Goal: Task Accomplishment & Management: Use online tool/utility

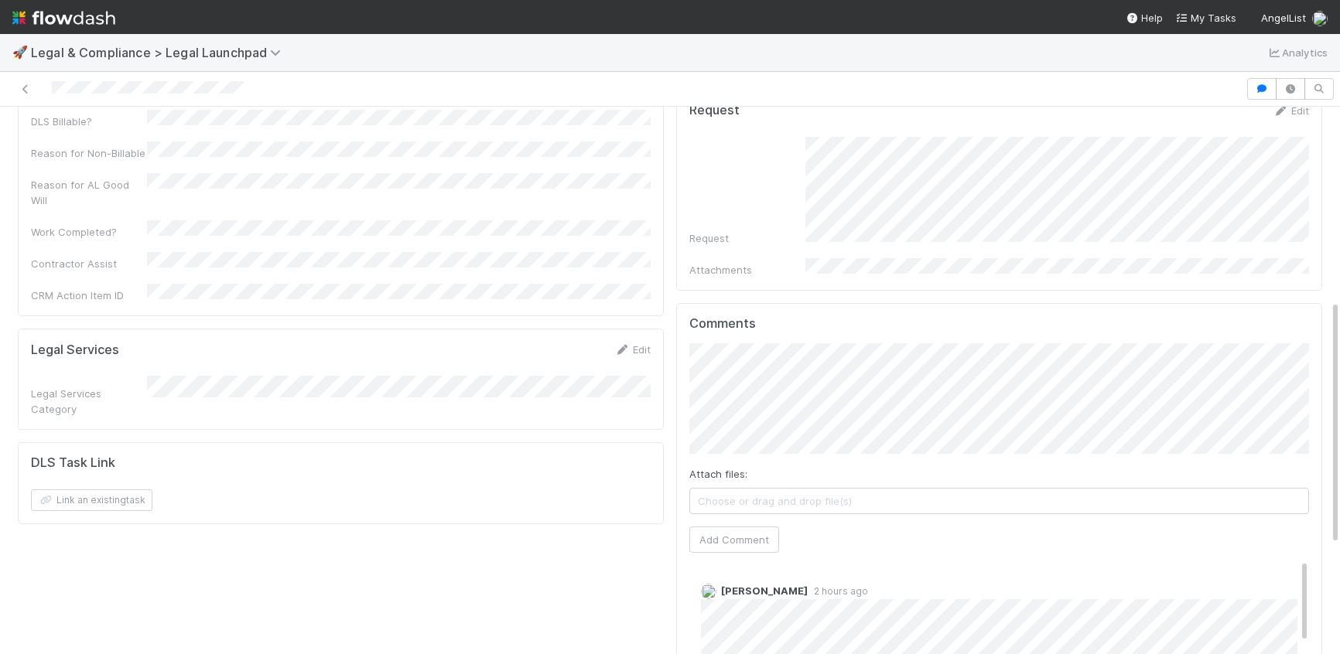
scroll to position [483, 0]
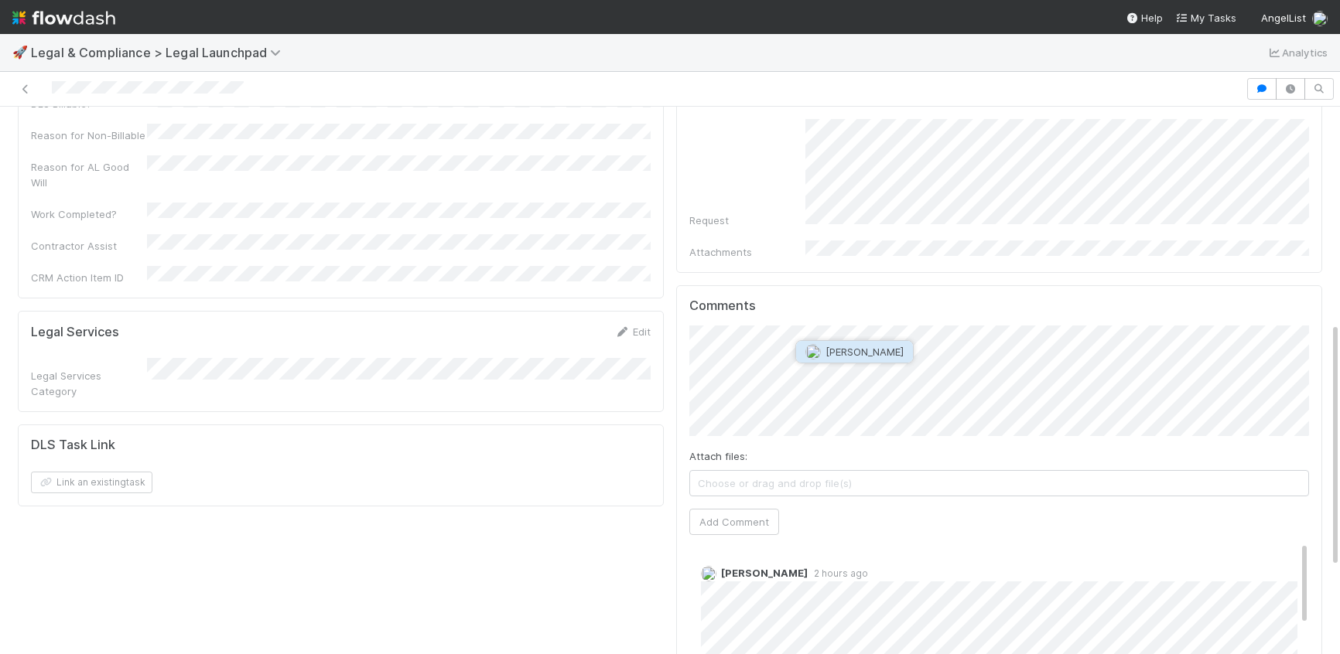
click at [832, 349] on span "[PERSON_NAME]" at bounding box center [864, 352] width 78 height 12
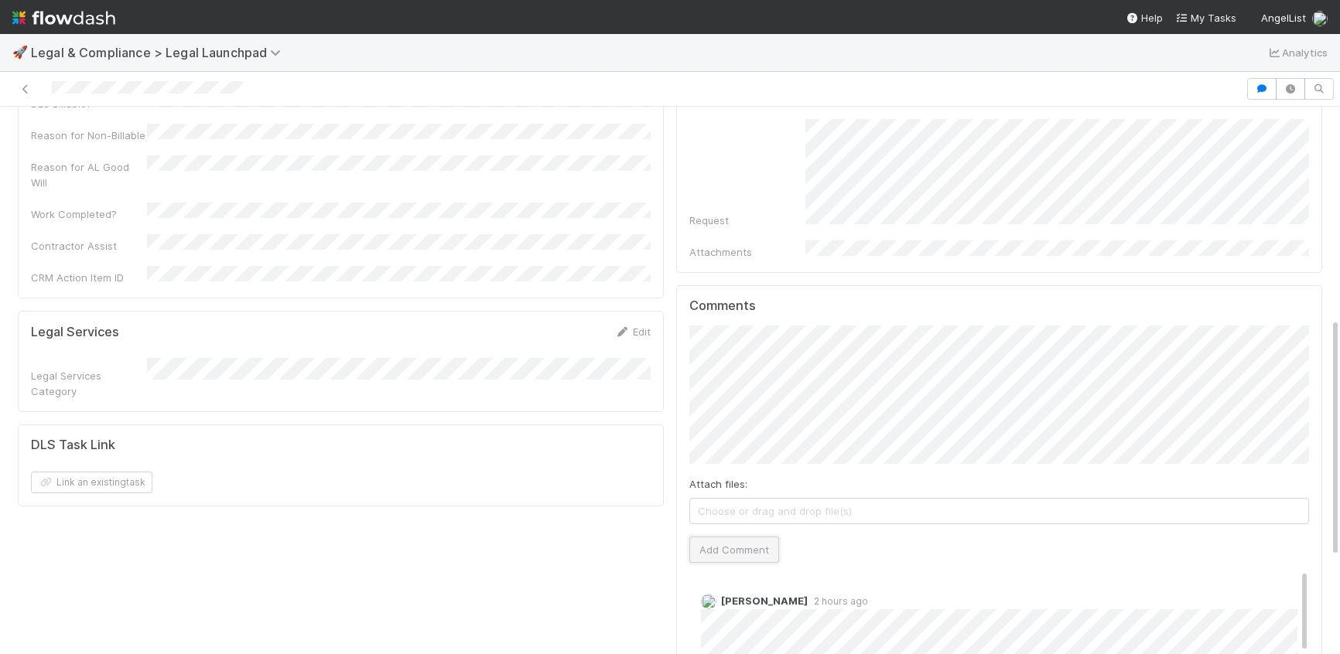
click at [731, 537] on button "Add Comment" at bounding box center [734, 550] width 90 height 26
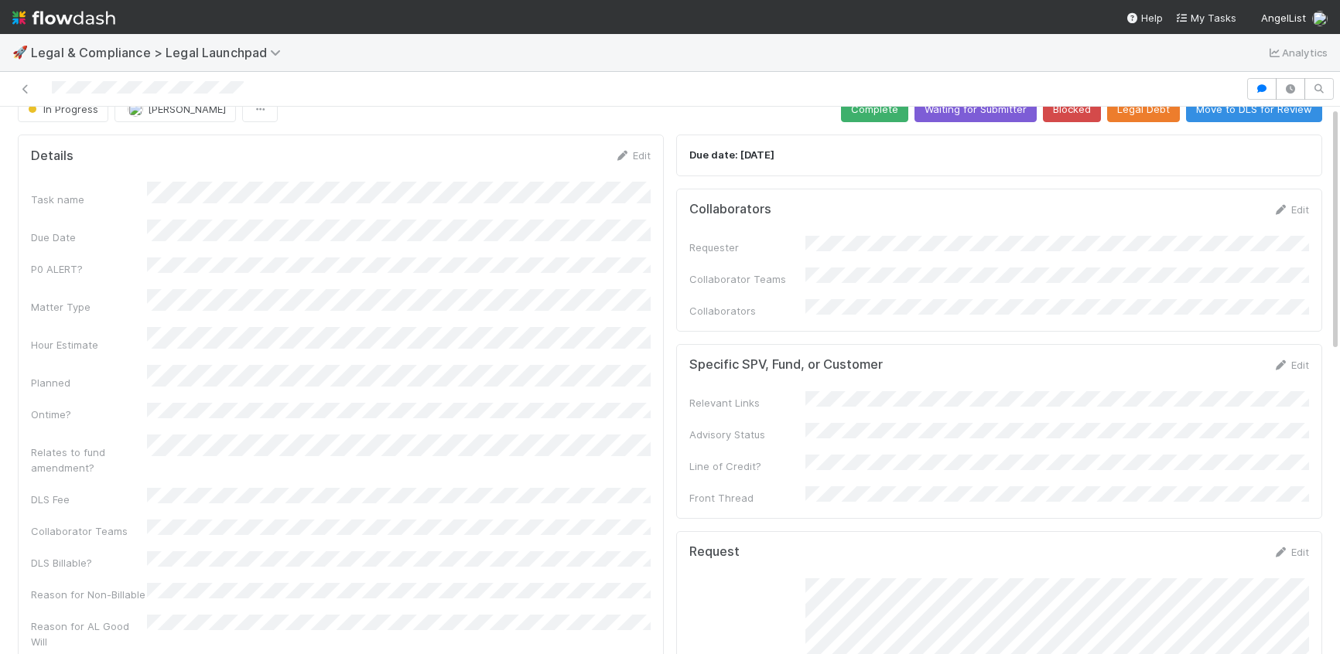
scroll to position [0, 0]
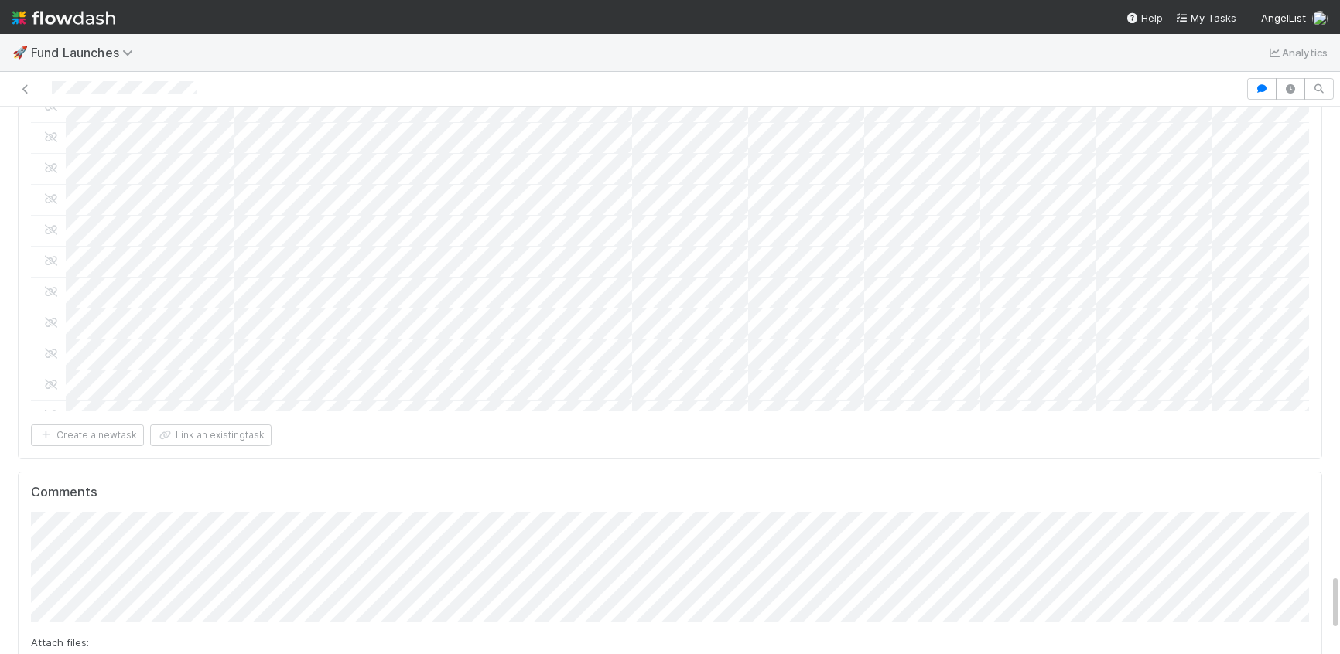
scroll to position [1097, 0]
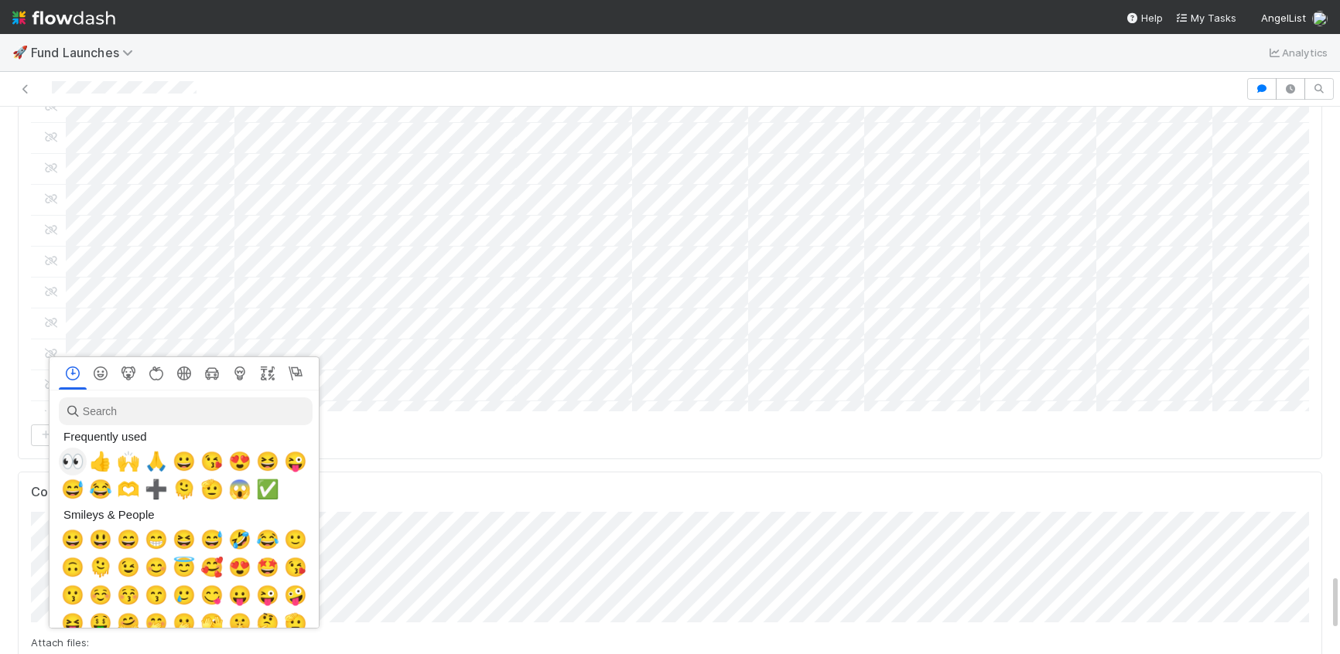
click at [75, 457] on span "👀" at bounding box center [72, 462] width 23 height 22
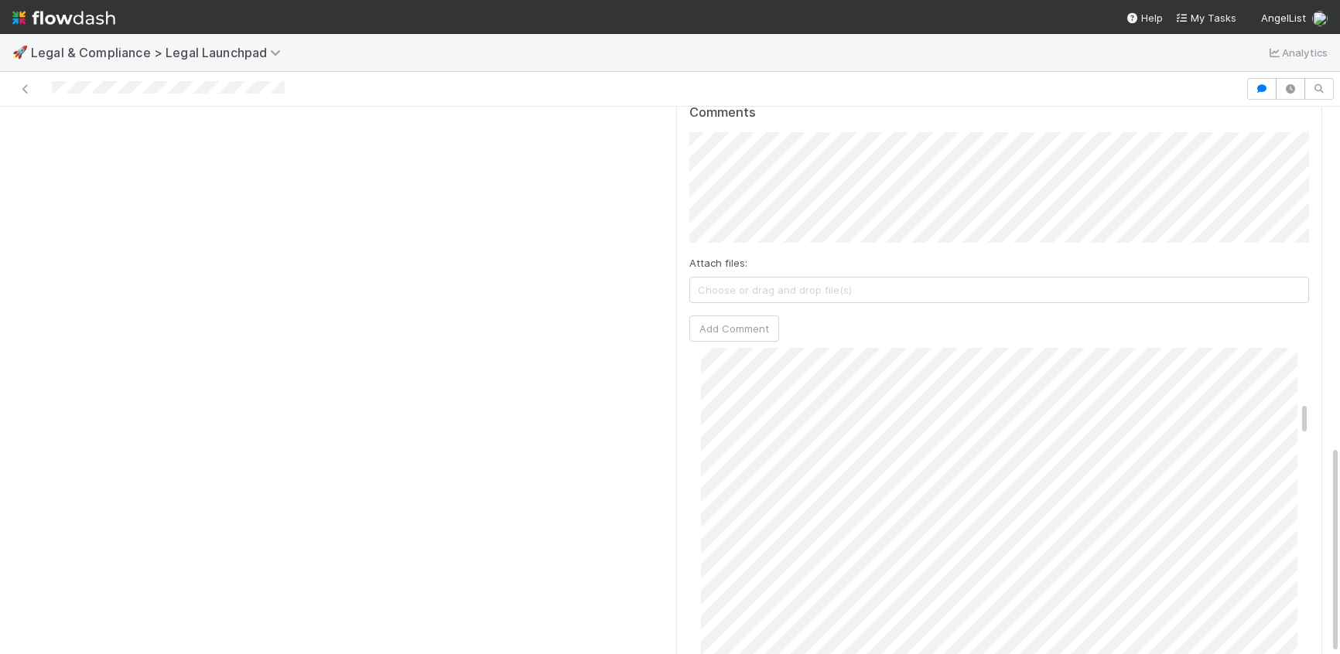
scroll to position [461, 0]
click at [837, 161] on span "[PERSON_NAME]" at bounding box center [858, 158] width 78 height 12
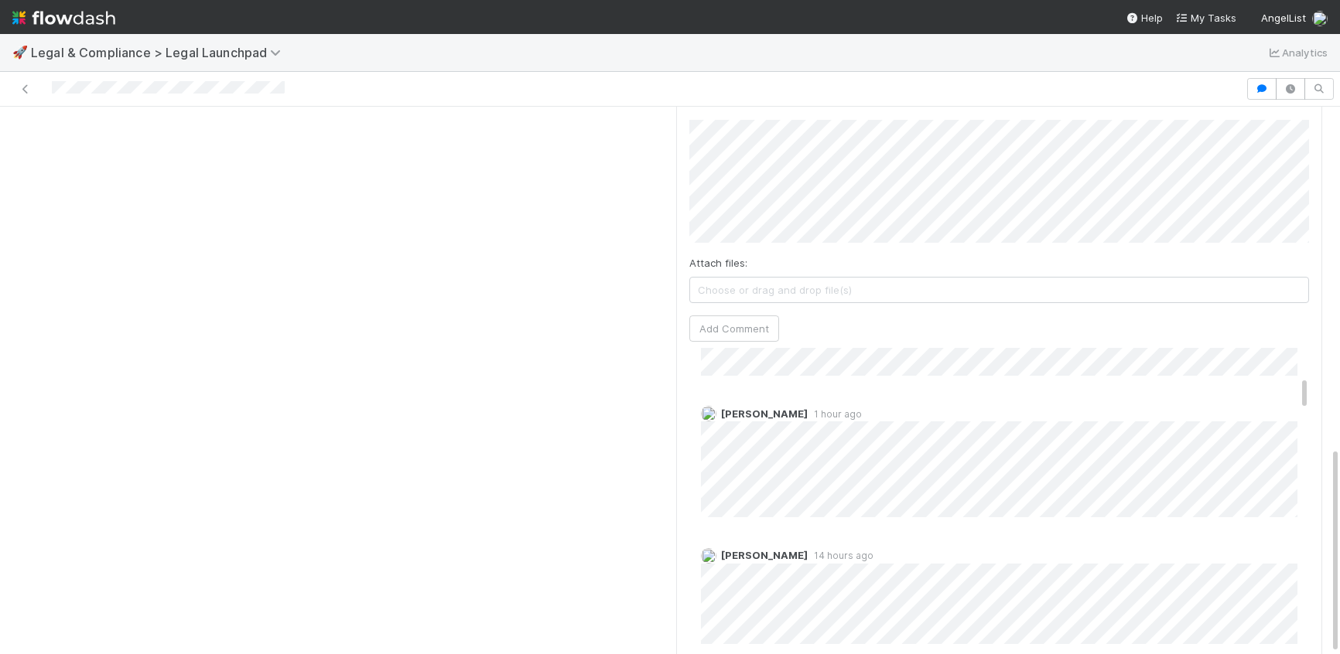
scroll to position [302, 0]
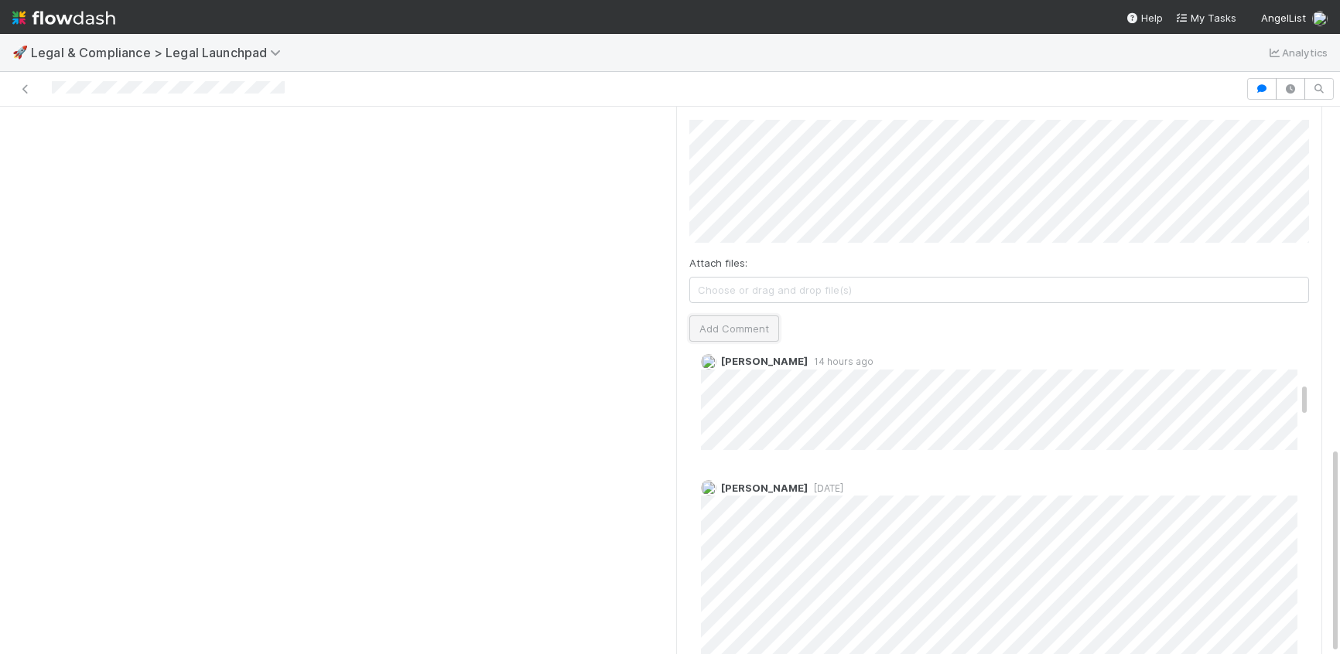
click at [743, 316] on button "Add Comment" at bounding box center [734, 329] width 90 height 26
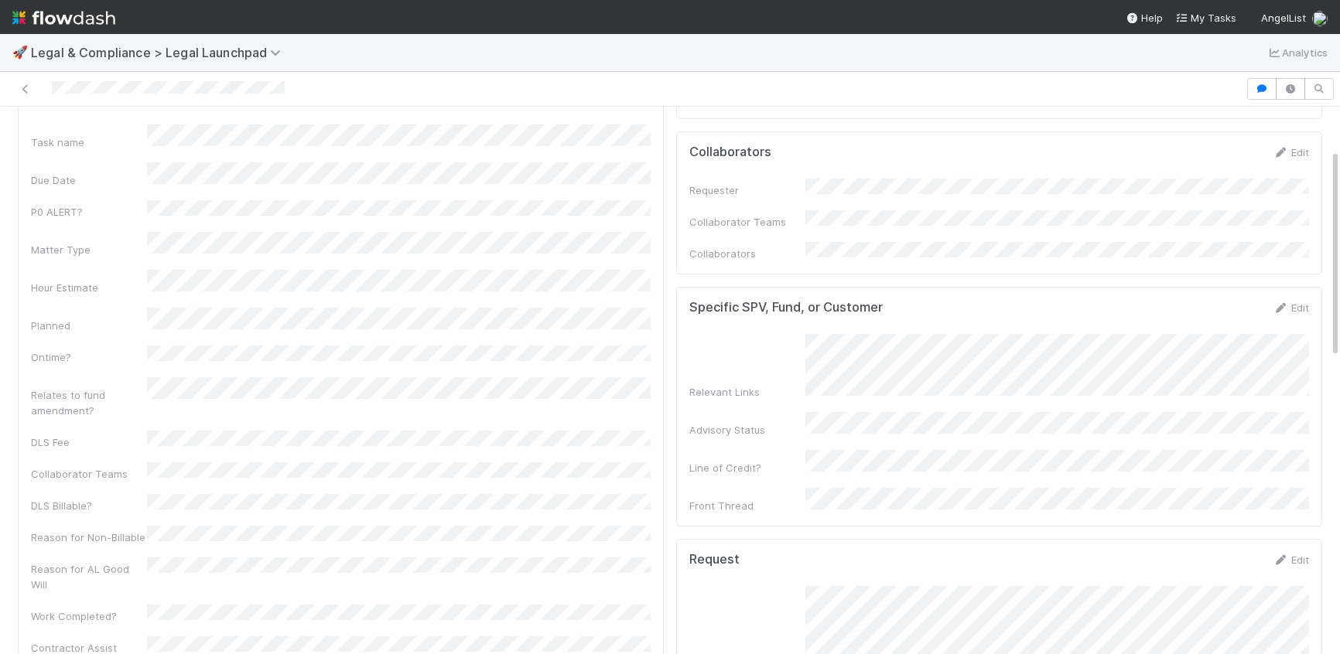
scroll to position [0, 0]
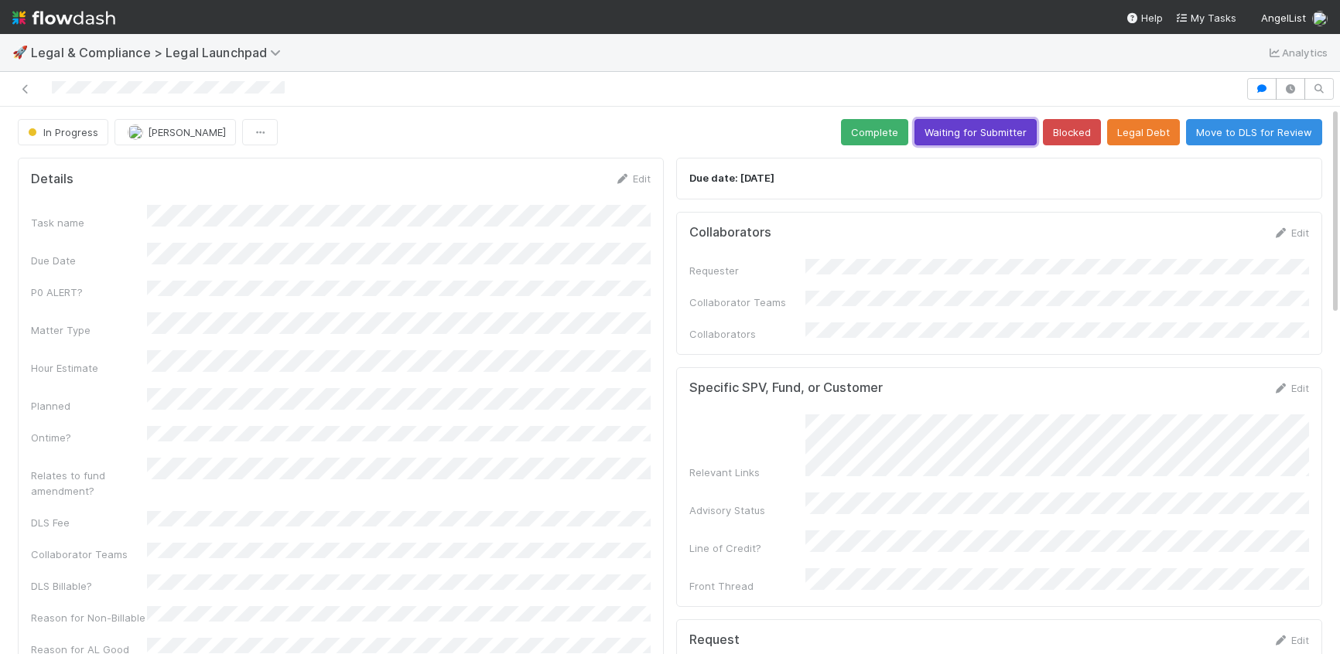
click at [1011, 131] on button "Waiting for Submitter" at bounding box center [975, 132] width 122 height 26
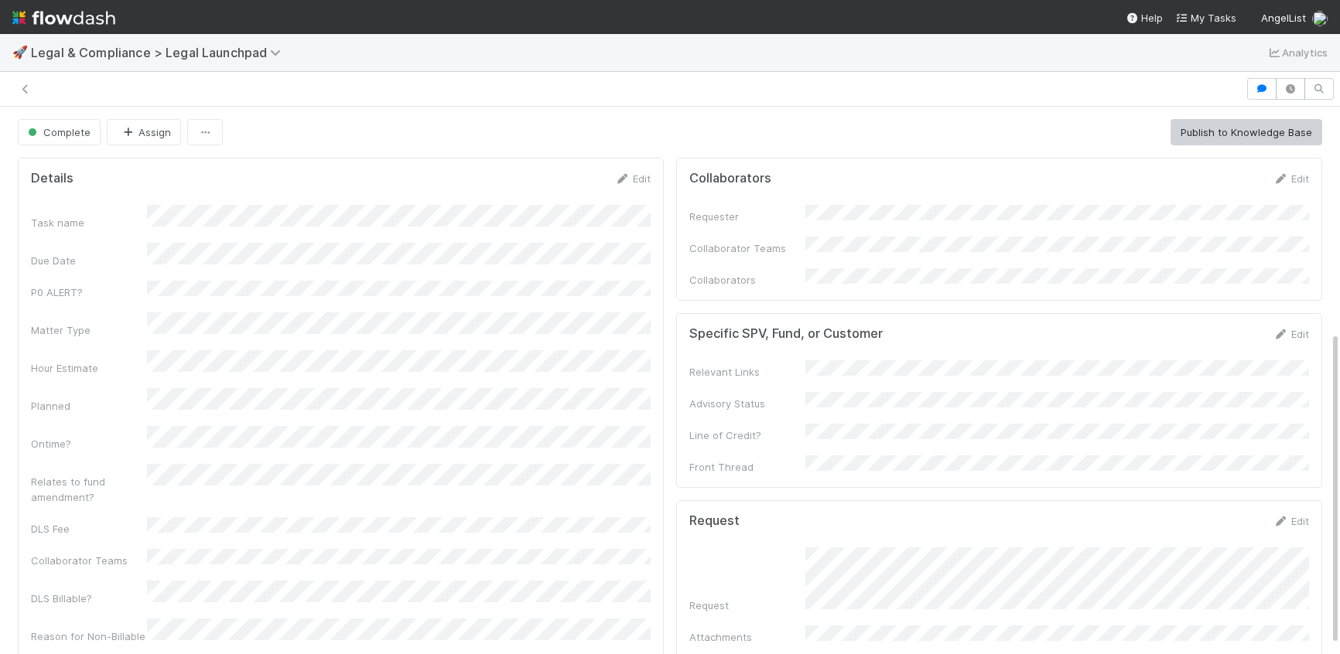
scroll to position [393, 0]
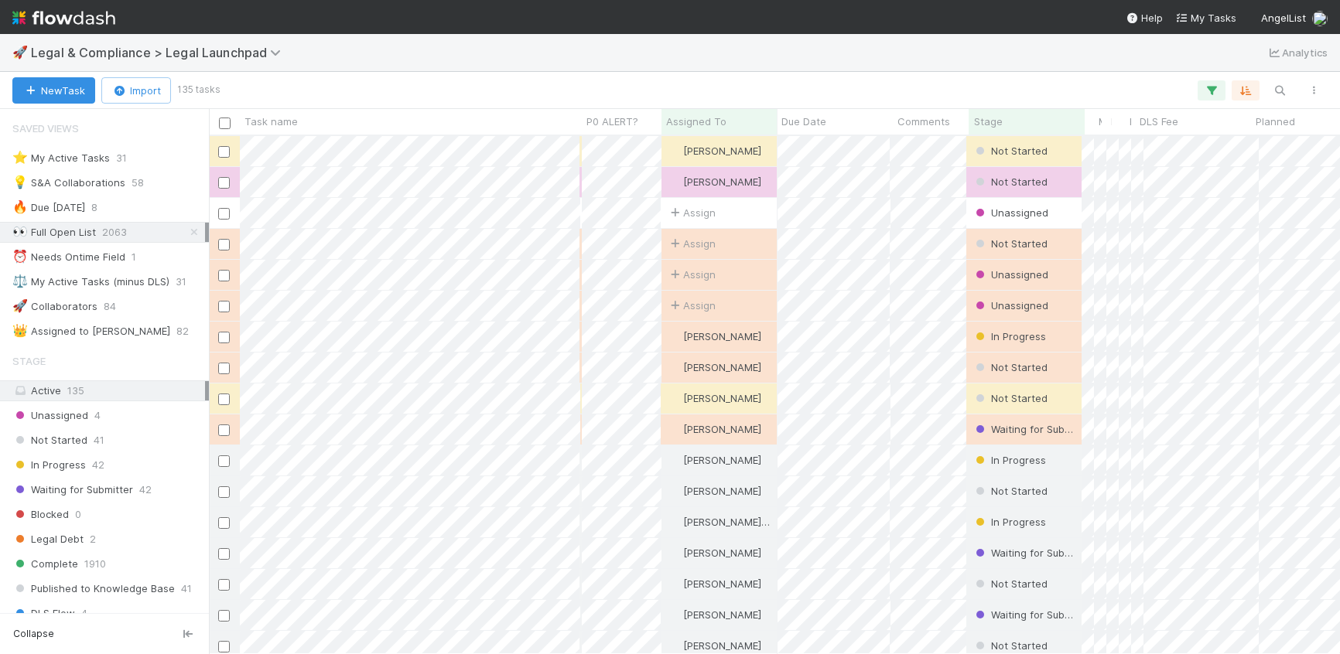
scroll to position [518, 1131]
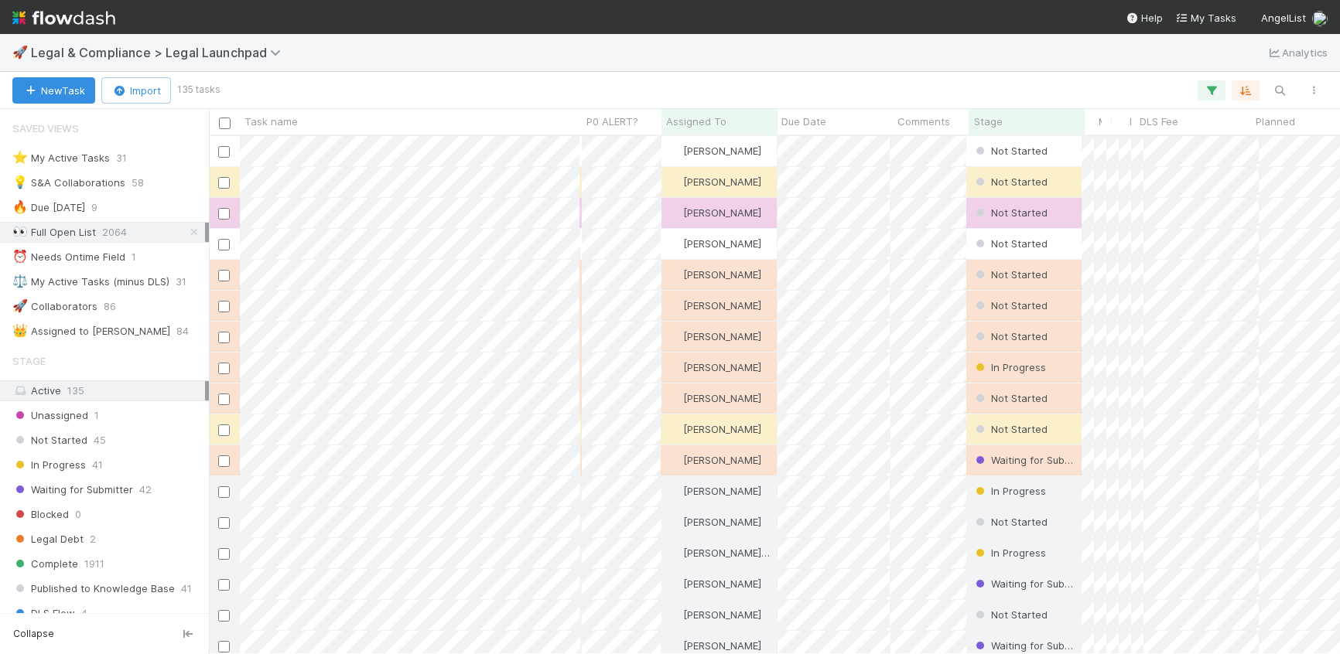
scroll to position [1, 1]
click at [96, 157] on div "⭐ My Active Tasks" at bounding box center [60, 158] width 97 height 19
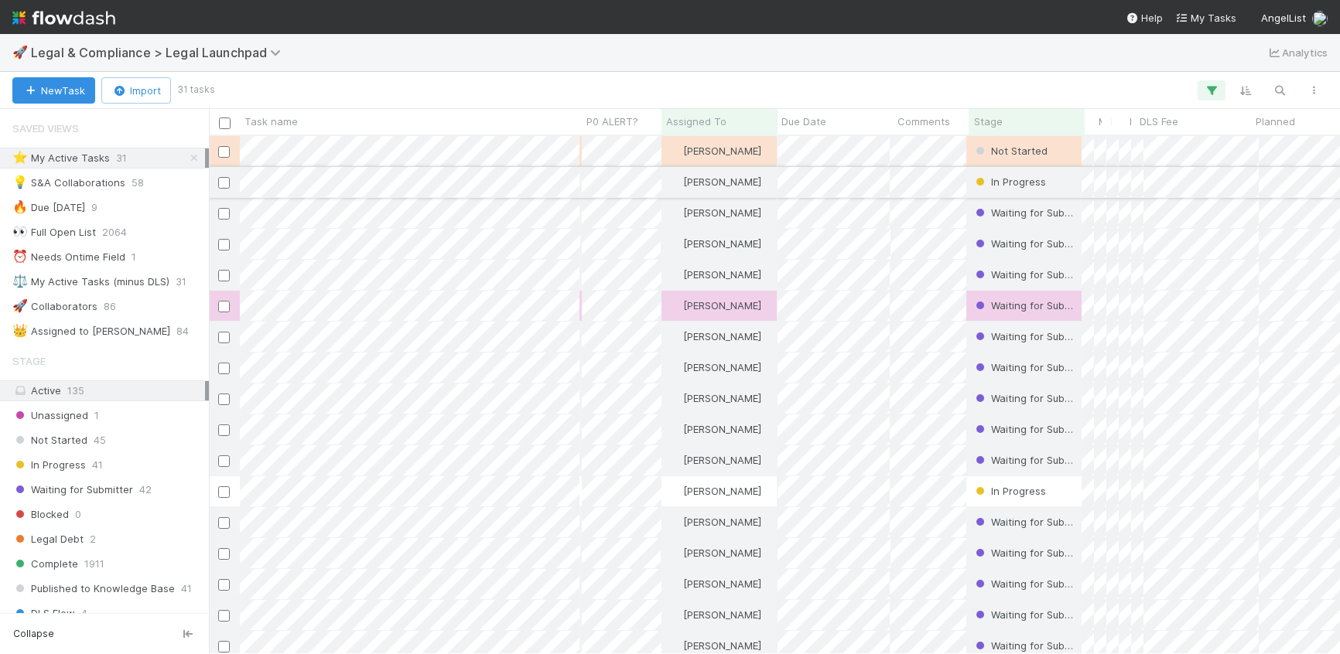
scroll to position [518, 1131]
click at [1012, 121] on div "Stage" at bounding box center [1027, 121] width 107 height 15
click at [1030, 156] on div "Sort First → Last" at bounding box center [1063, 150] width 176 height 23
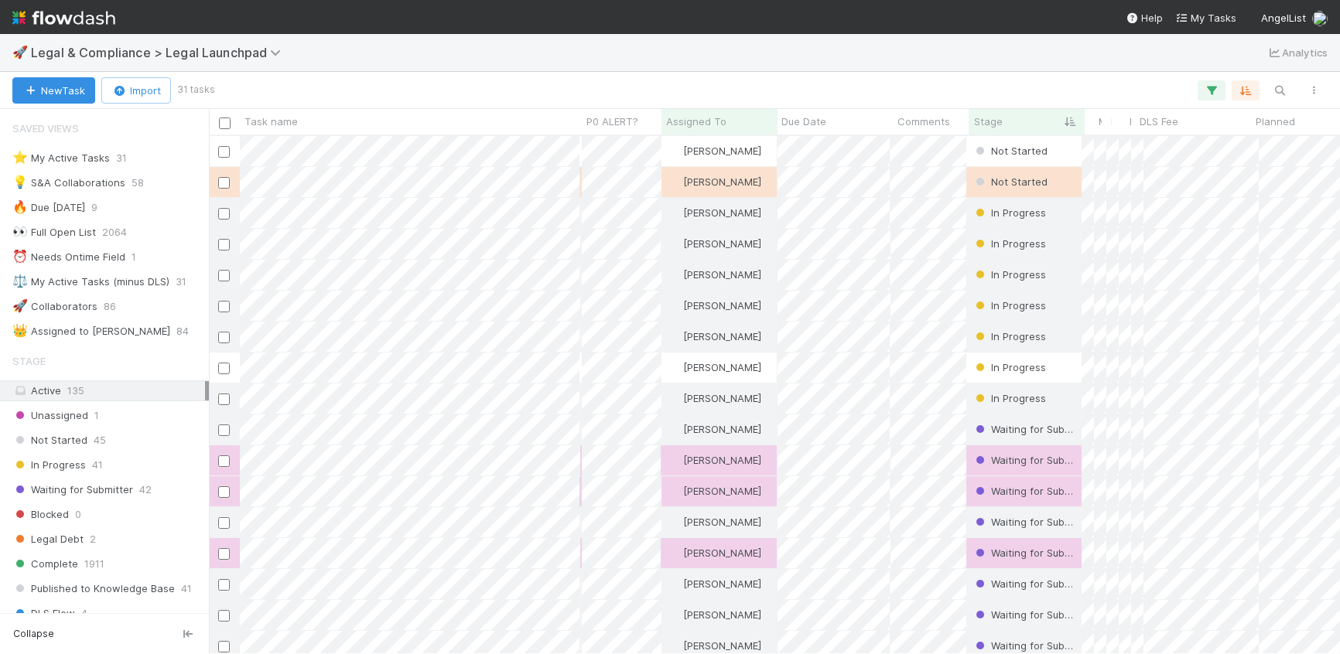
scroll to position [518, 1131]
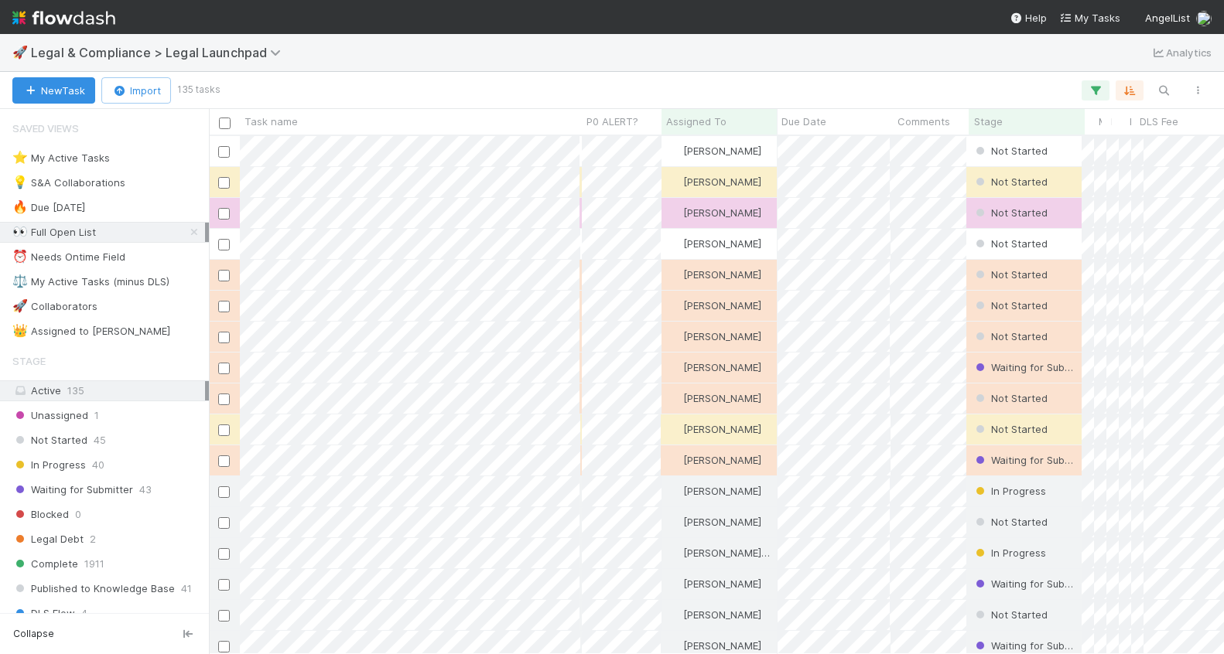
scroll to position [1, 1]
click at [194, 234] on icon at bounding box center [193, 232] width 15 height 10
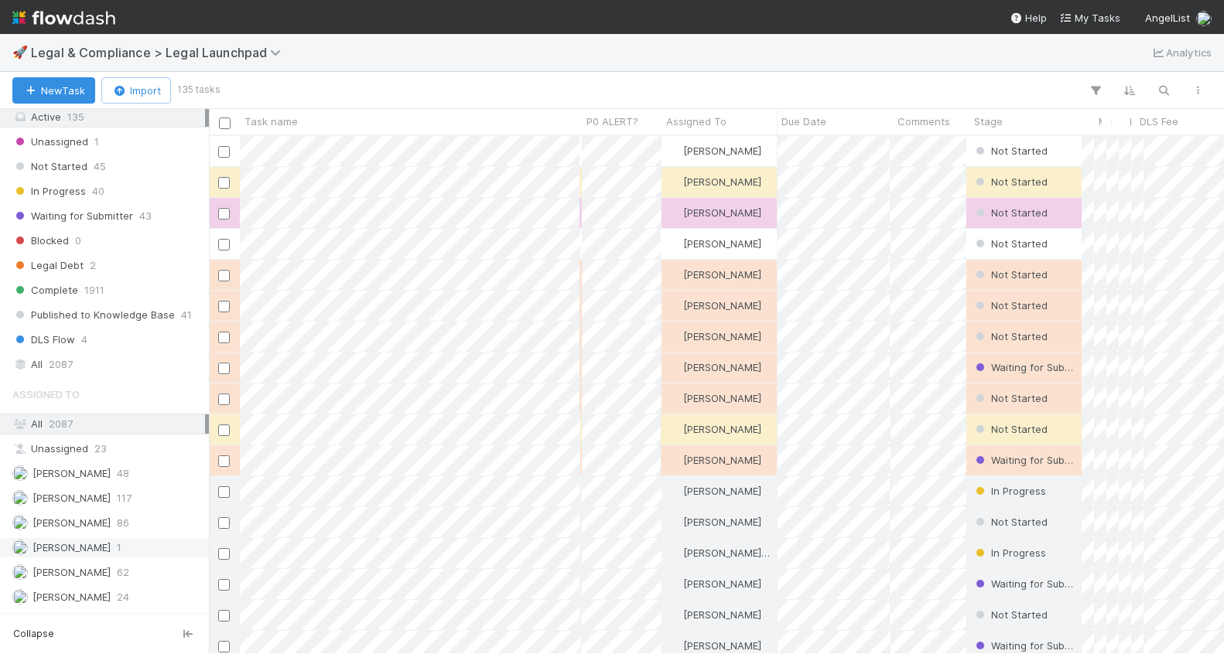
scroll to position [276, 0]
click at [32, 362] on div "All 2087" at bounding box center [108, 362] width 193 height 19
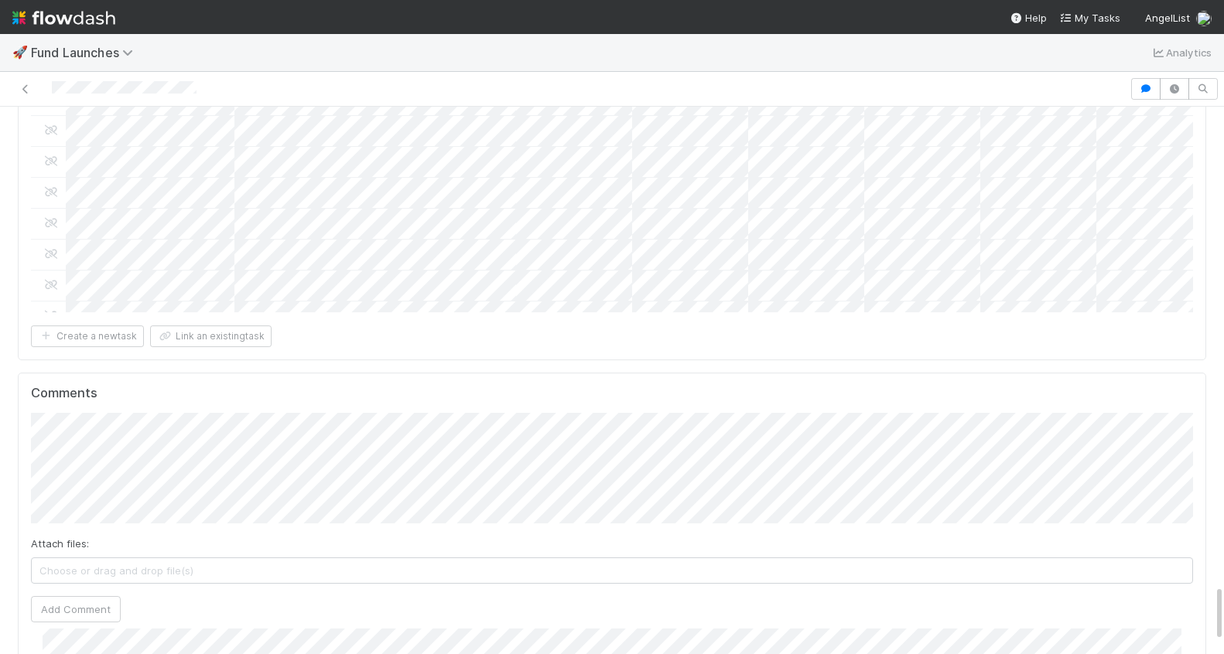
scroll to position [988, 0]
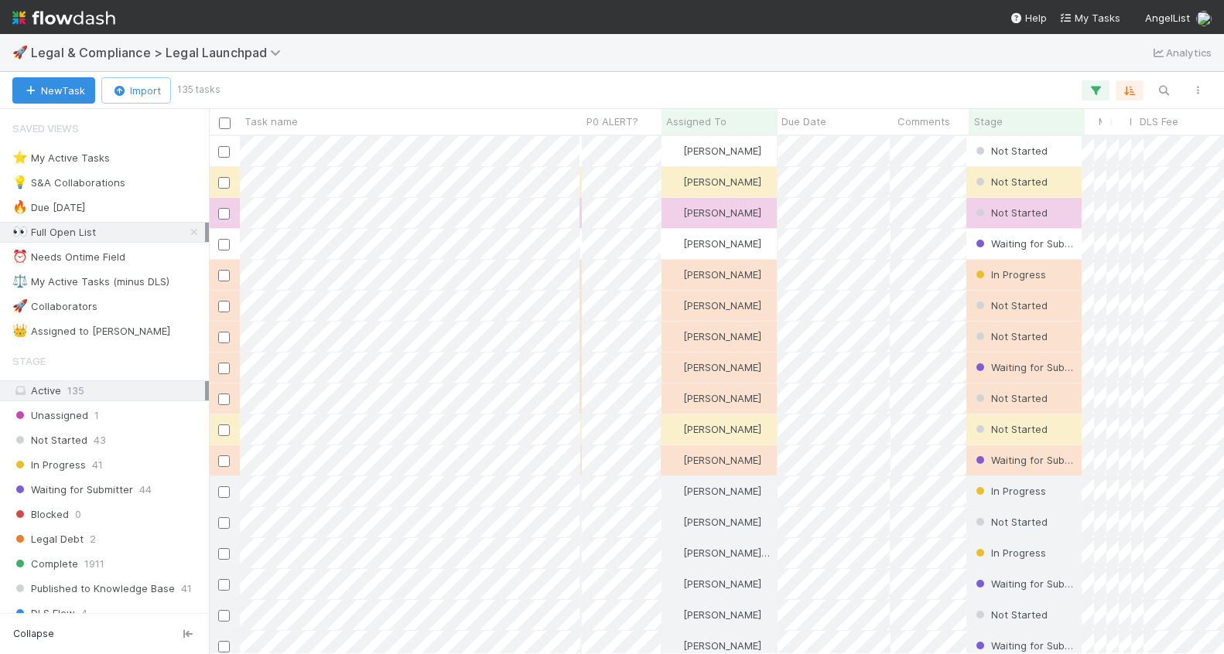
scroll to position [518, 1015]
click at [192, 227] on icon at bounding box center [193, 232] width 15 height 10
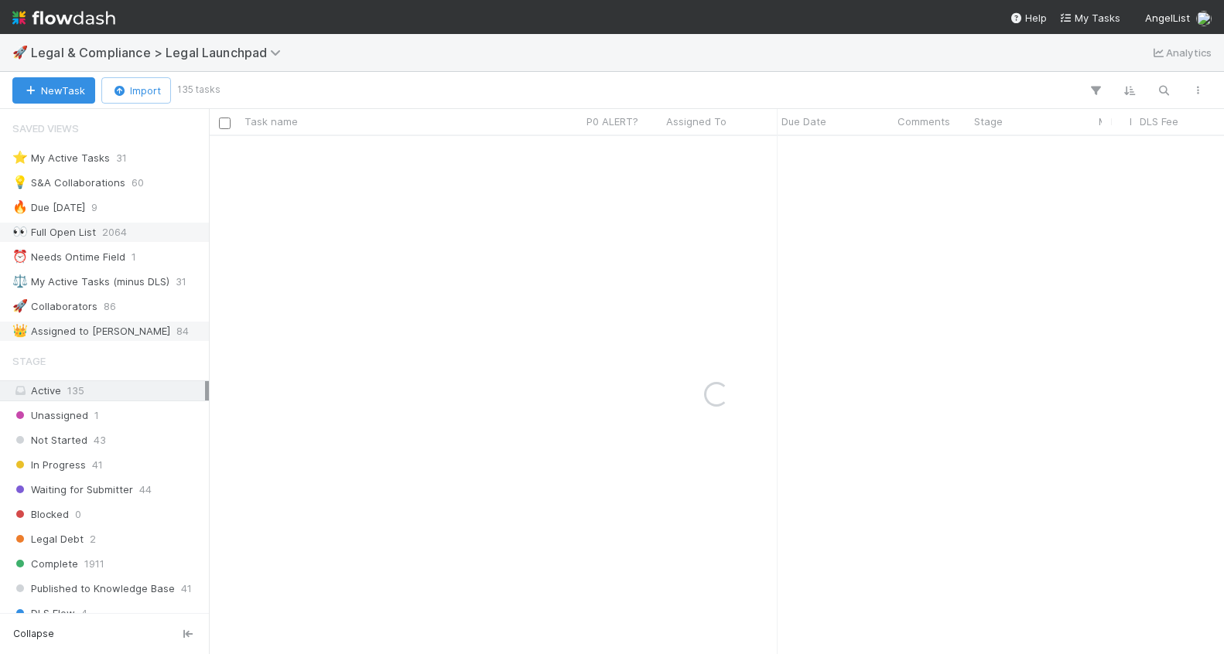
click at [70, 333] on div "👑 Assigned to Robin Sosnow" at bounding box center [91, 331] width 158 height 19
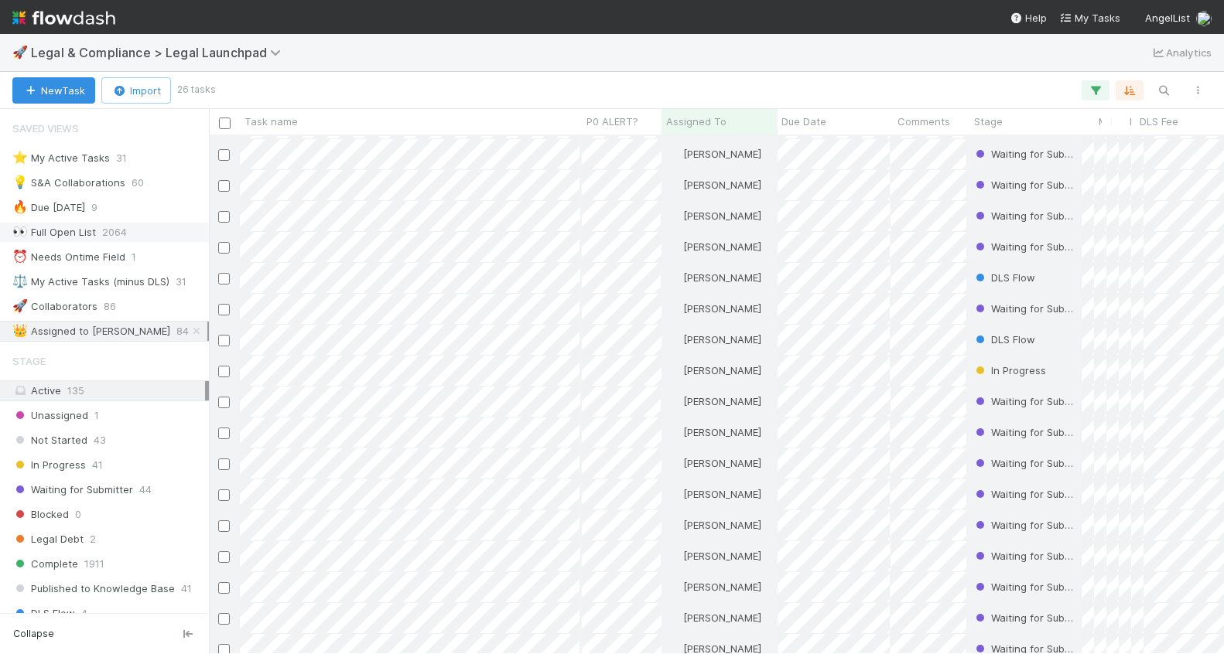
scroll to position [287, 0]
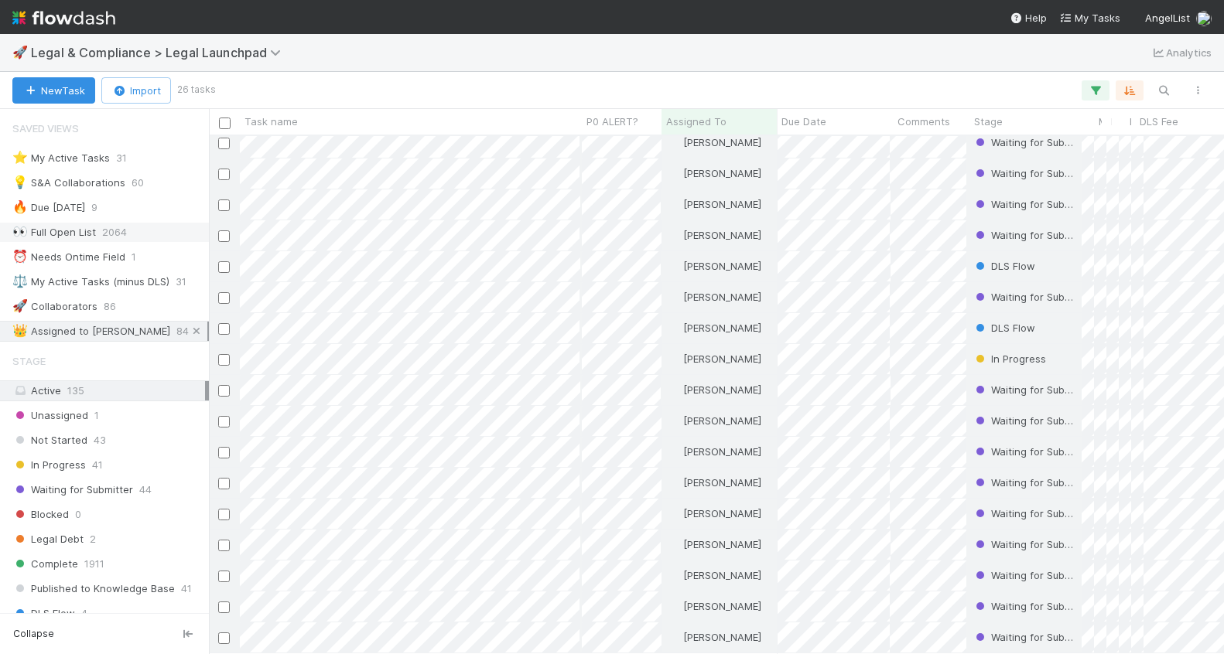
click at [198, 334] on icon at bounding box center [196, 331] width 15 height 10
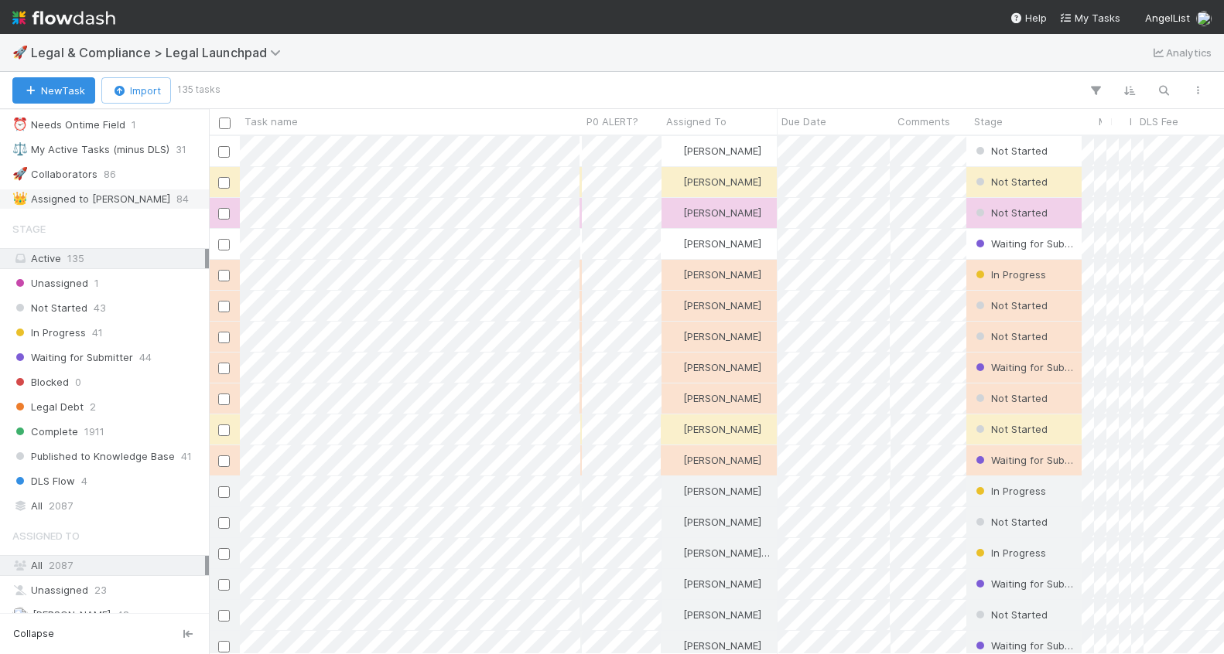
scroll to position [518, 1015]
click at [63, 519] on div "Saved Views ⭐ My Active Tasks 31 💡 S&A Collaborations 60 🔥 Due Tomorrow 9 👀 Ful…" at bounding box center [104, 361] width 209 height 504
click at [63, 510] on span "2087" at bounding box center [61, 506] width 24 height 19
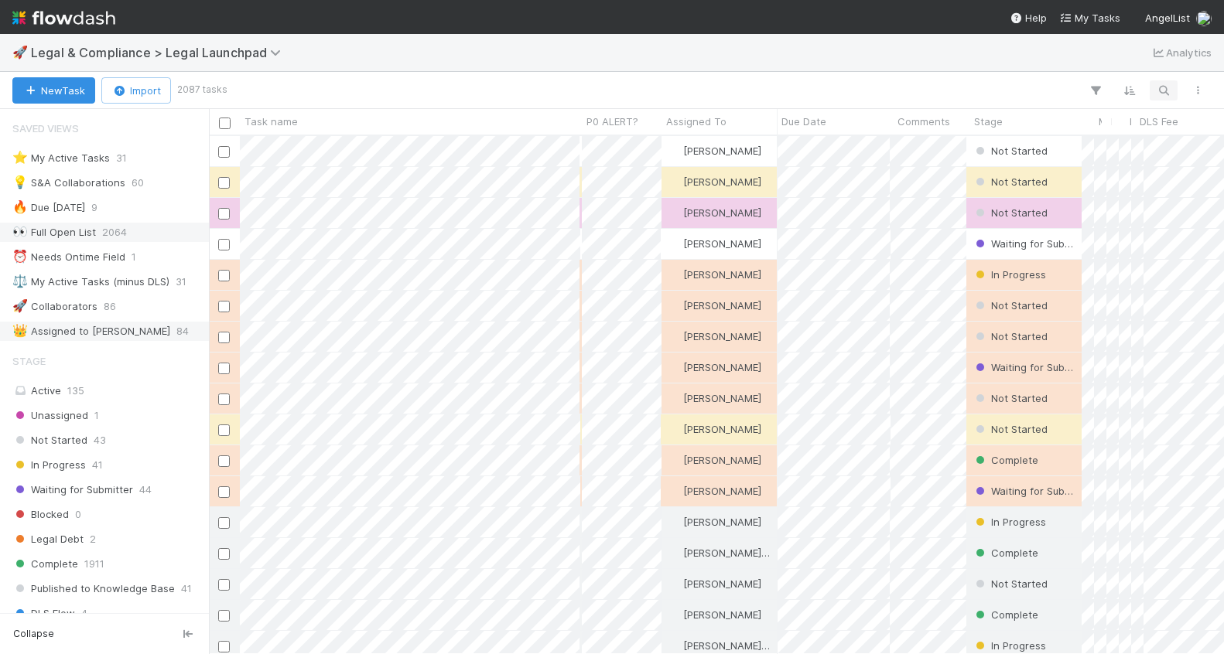
scroll to position [518, 1015]
click at [1158, 93] on icon "button" at bounding box center [1163, 91] width 15 height 14
click at [1102, 60] on input at bounding box center [1083, 65] width 155 height 19
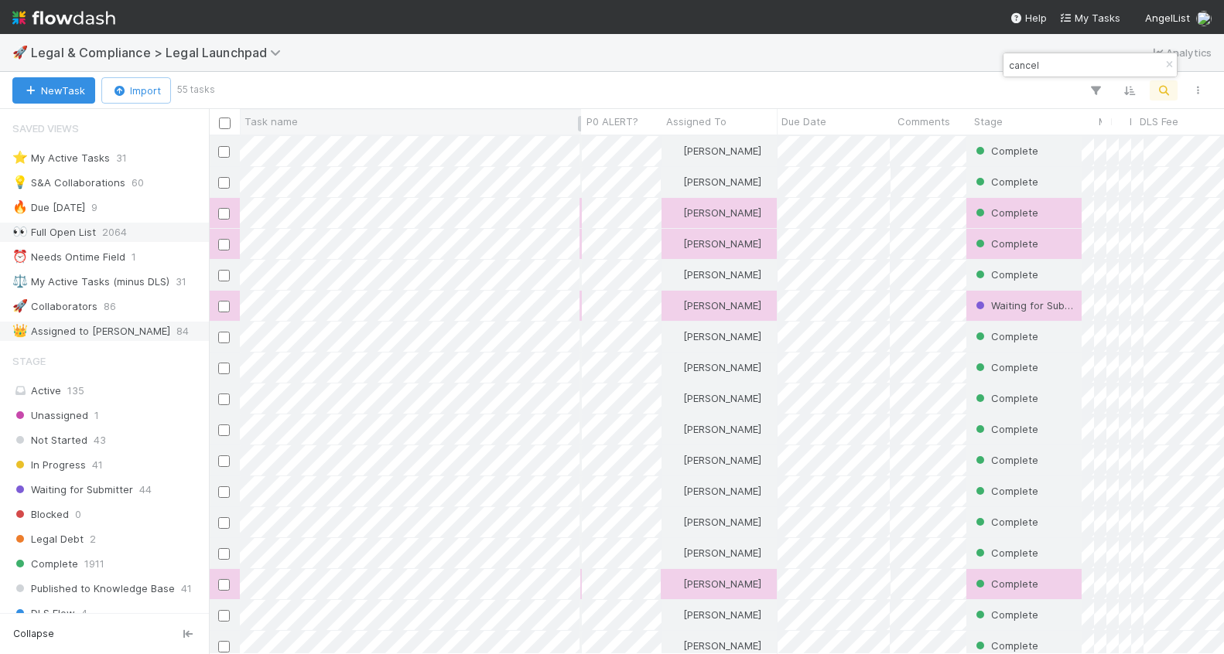
type input "cancel"
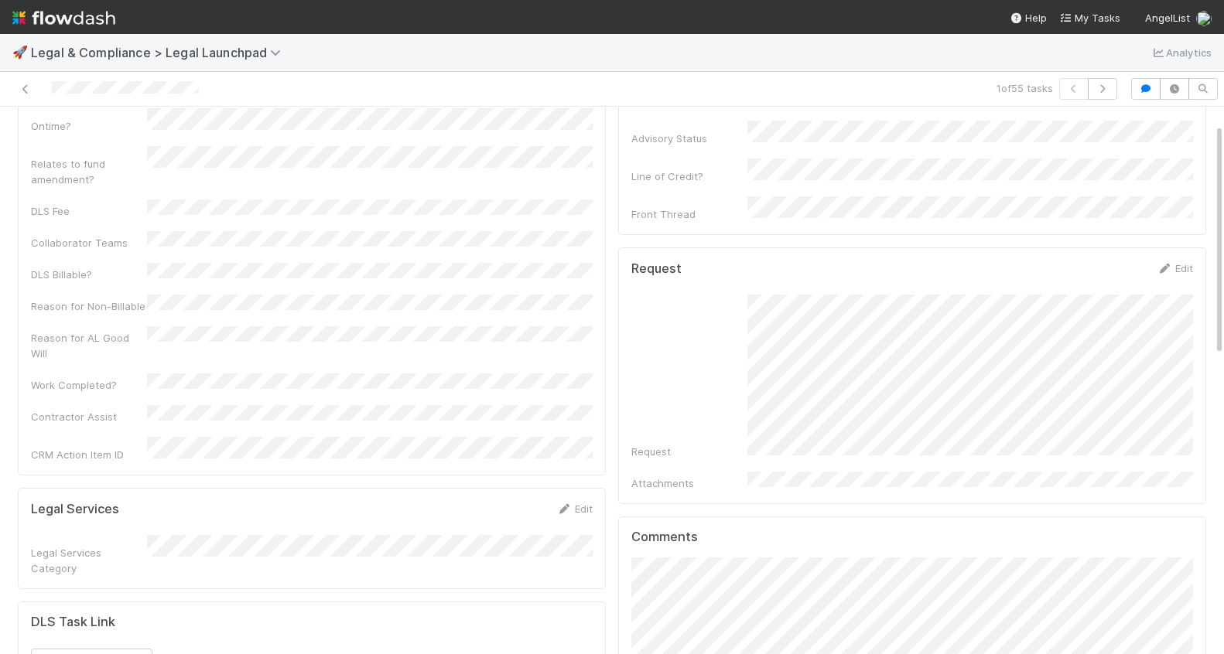
scroll to position [8, 0]
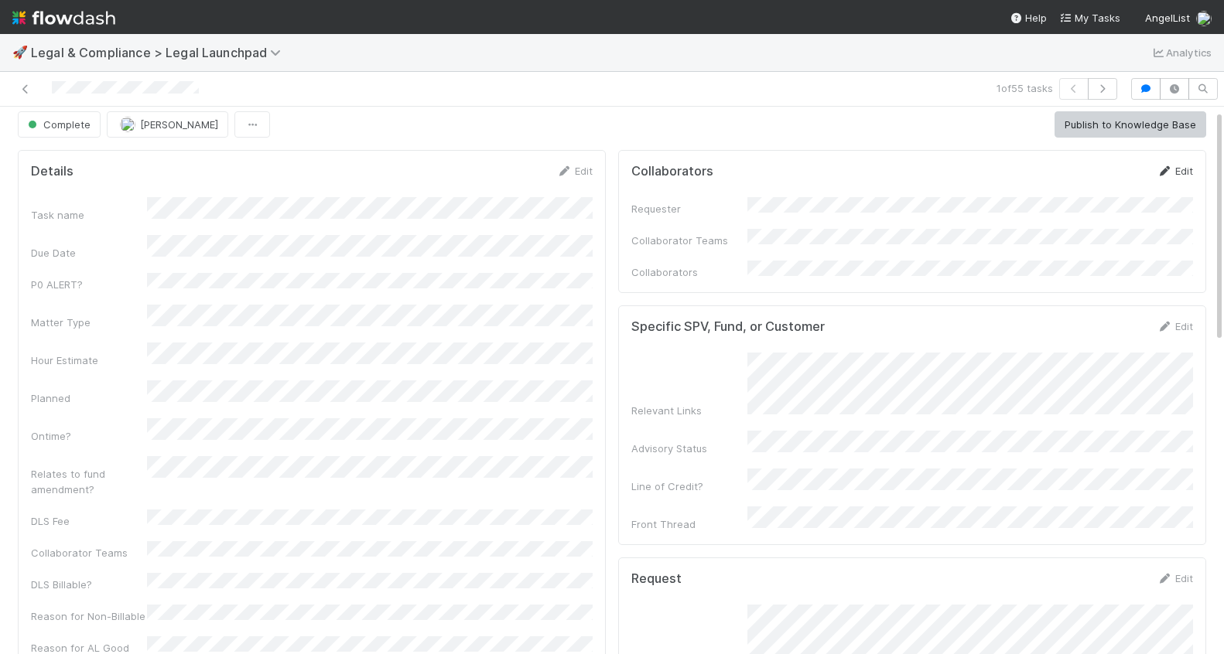
click at [1177, 173] on link "Edit" at bounding box center [1175, 171] width 36 height 12
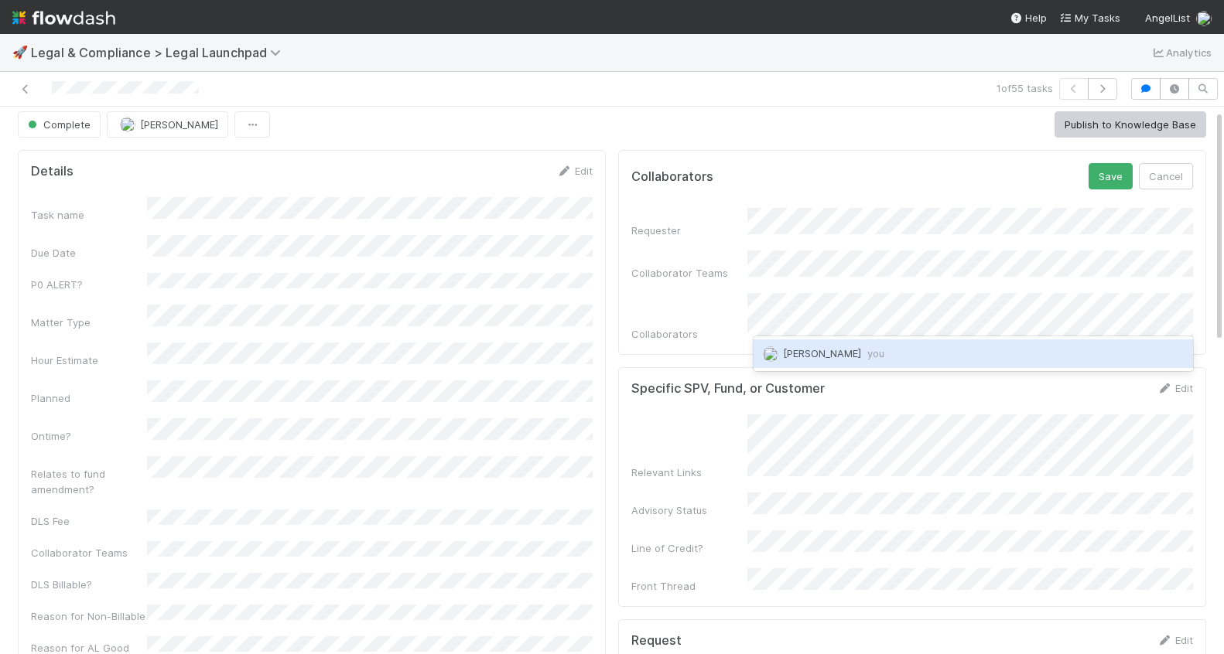
click at [962, 353] on div "Scarlett Grabowska you" at bounding box center [973, 354] width 439 height 28
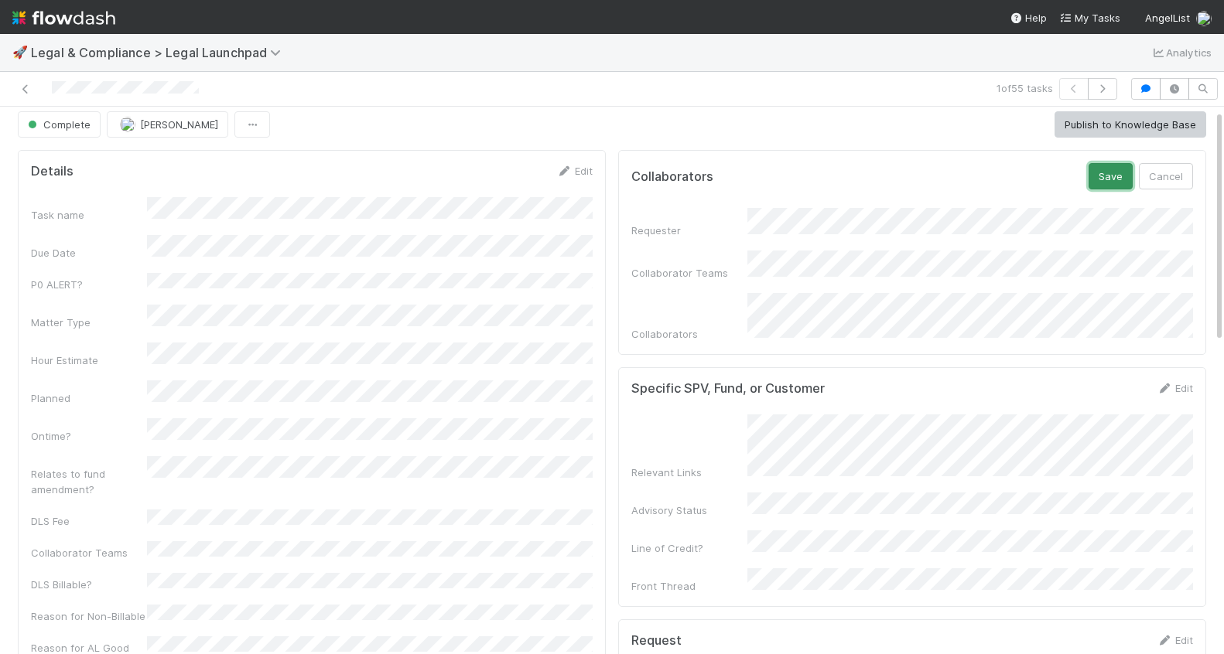
click at [1107, 173] on button "Save" at bounding box center [1110, 176] width 44 height 26
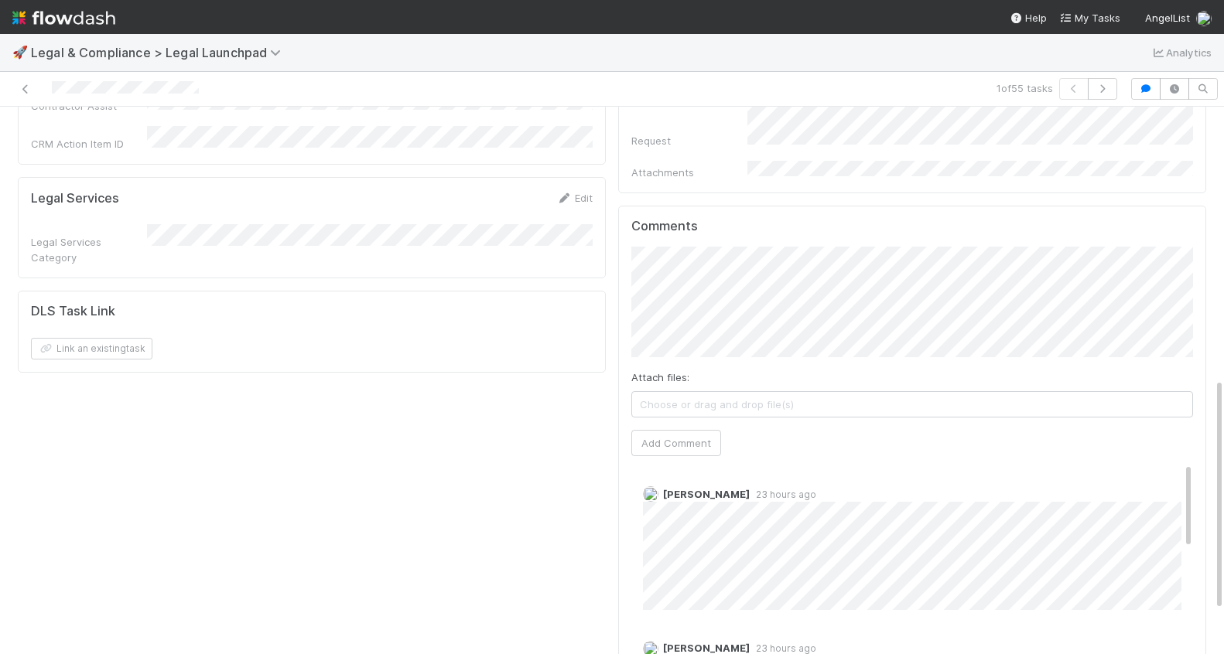
scroll to position [625, 0]
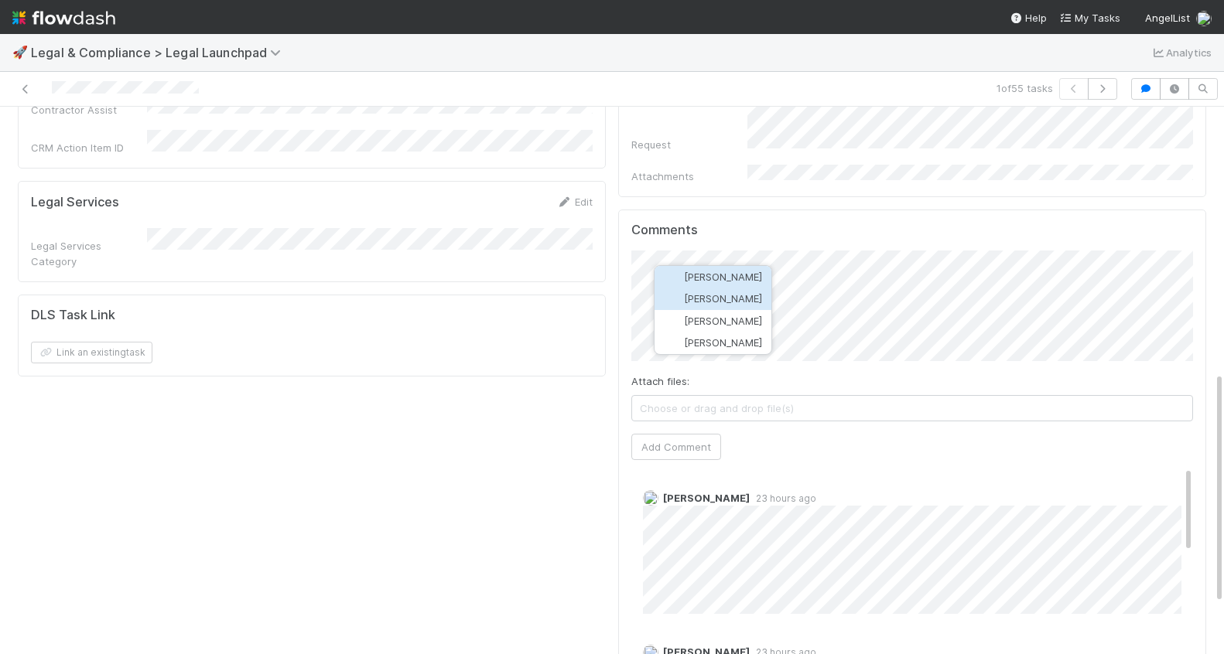
click at [754, 290] on button "Catherine Nguyen" at bounding box center [712, 299] width 117 height 22
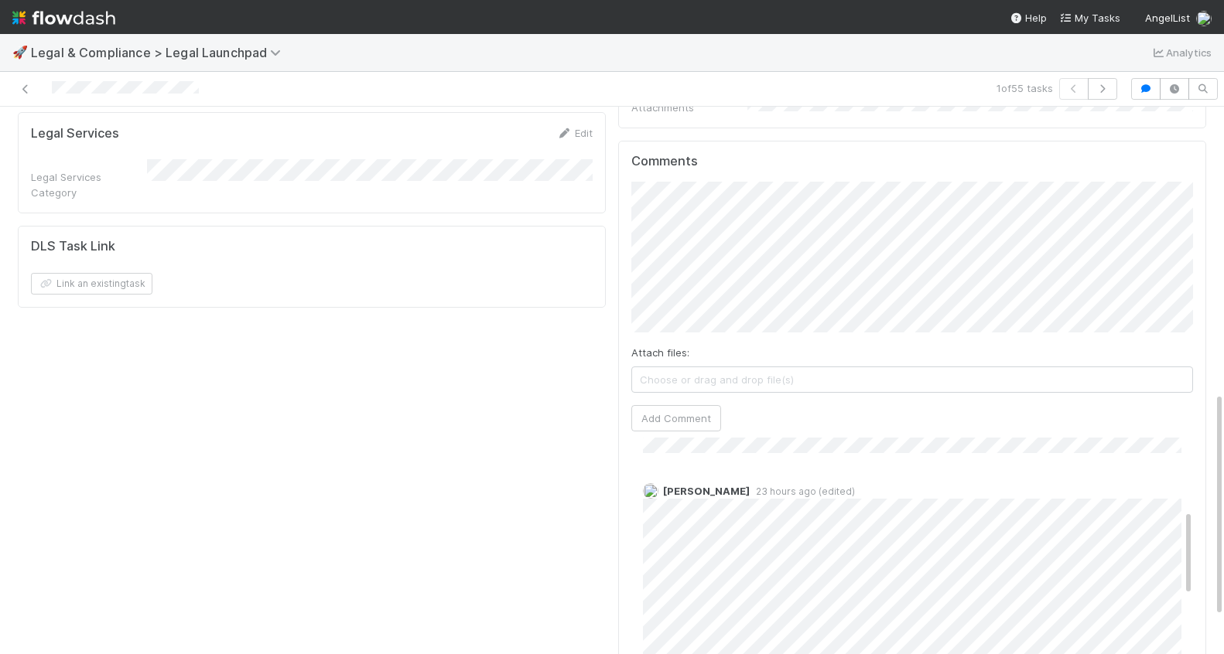
scroll to position [262, 0]
click at [777, 330] on span "Catherine Nguyen" at bounding box center [774, 332] width 78 height 12
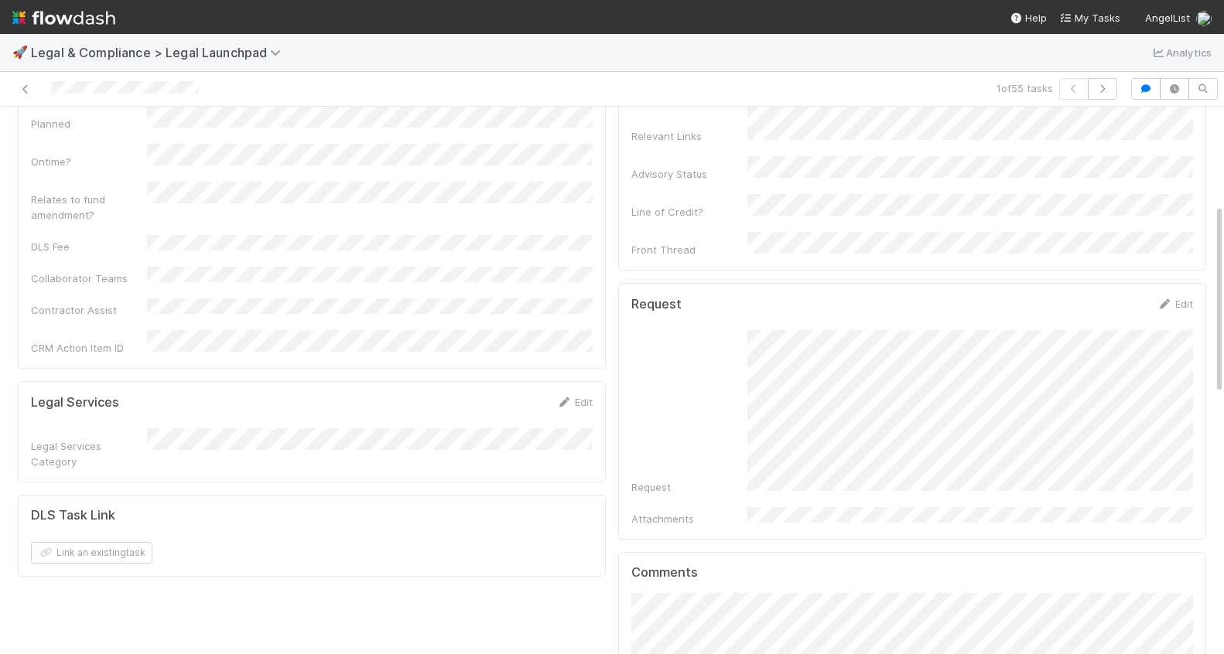
scroll to position [790, 0]
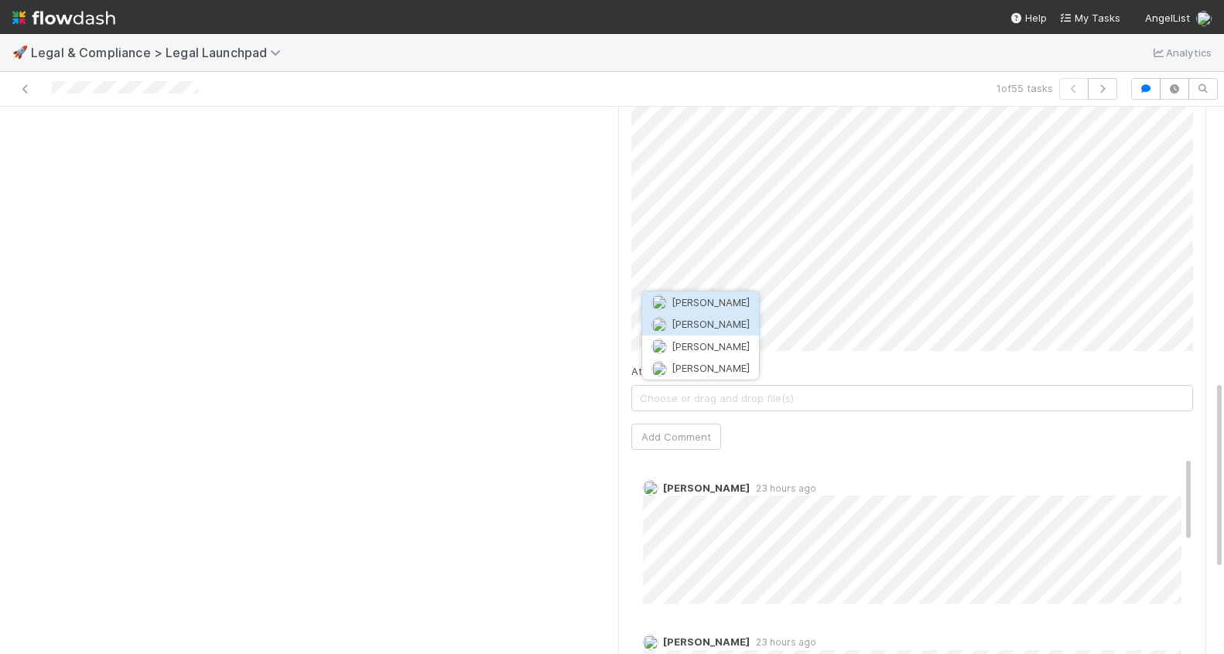
click at [749, 326] on span "[PERSON_NAME]" at bounding box center [711, 324] width 78 height 12
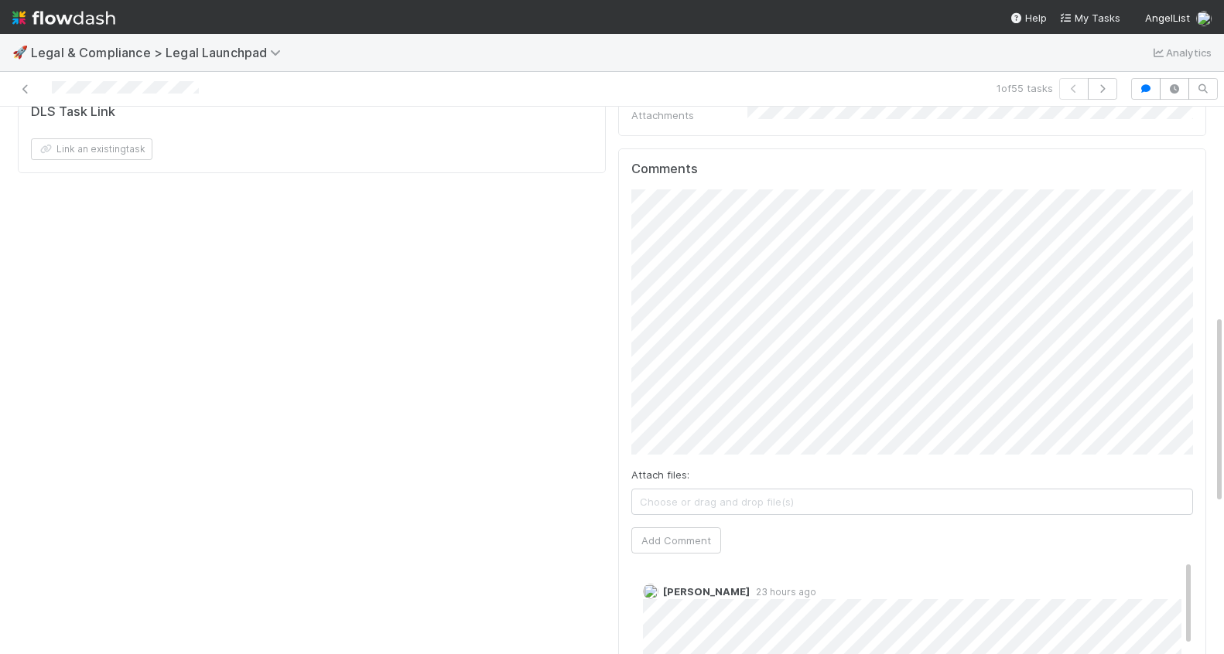
scroll to position [598, 0]
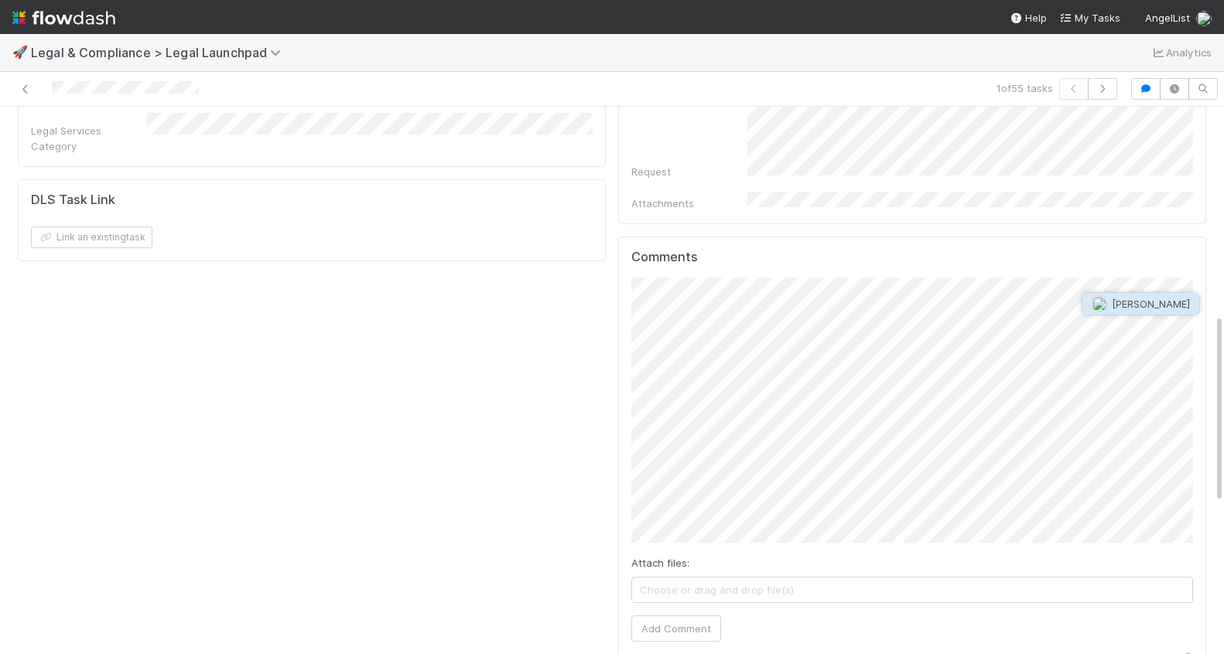
click at [1120, 296] on button "[PERSON_NAME]" at bounding box center [1140, 304] width 117 height 22
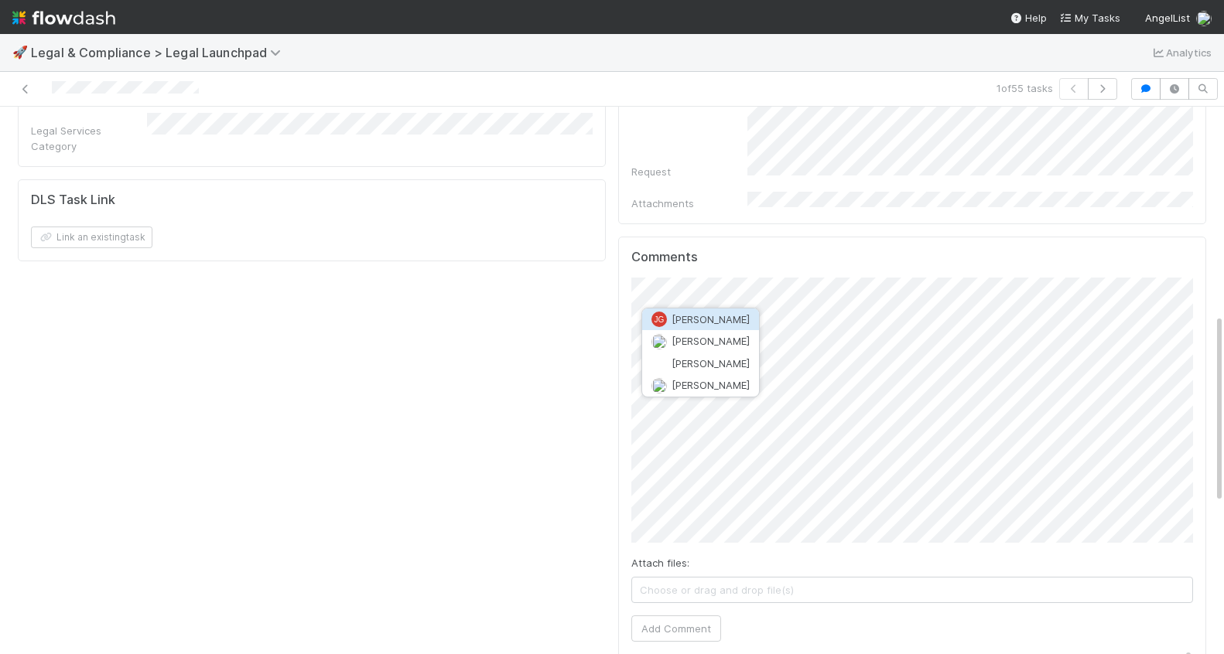
click at [743, 397] on div "JG Jason Goode Jason Petron Jason Eclarinal Jason Siev" at bounding box center [700, 353] width 118 height 90
click at [724, 387] on button "[PERSON_NAME]" at bounding box center [700, 385] width 117 height 22
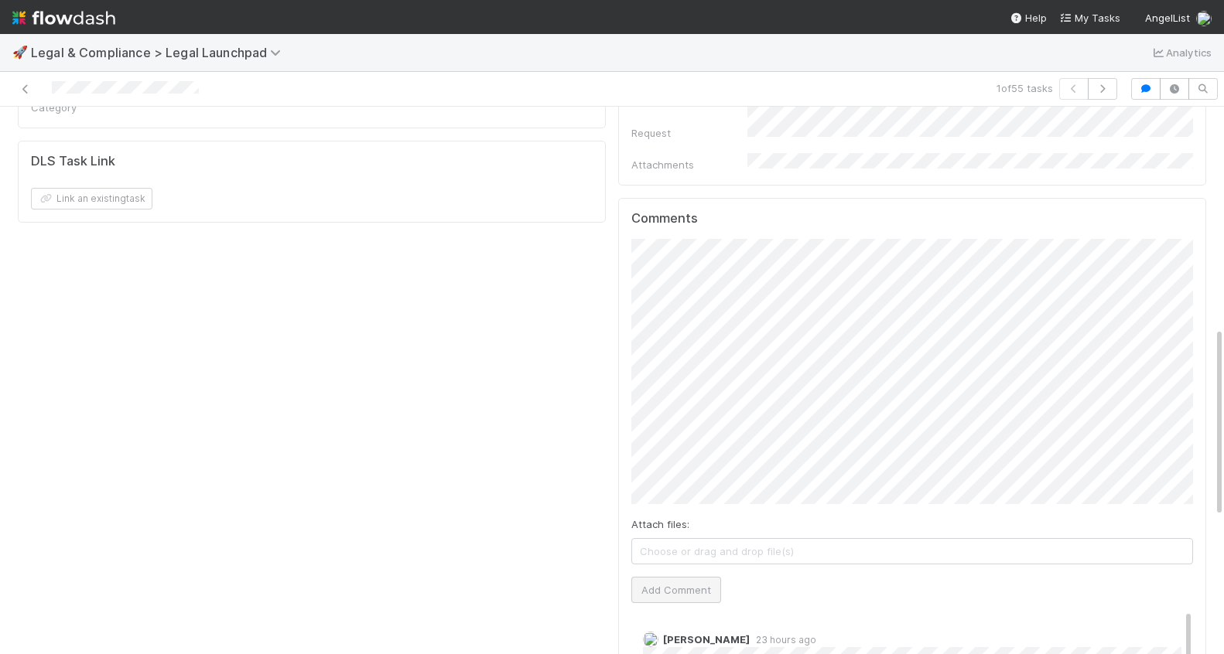
scroll to position [3, 0]
click at [689, 577] on button "Add Comment" at bounding box center [676, 590] width 90 height 26
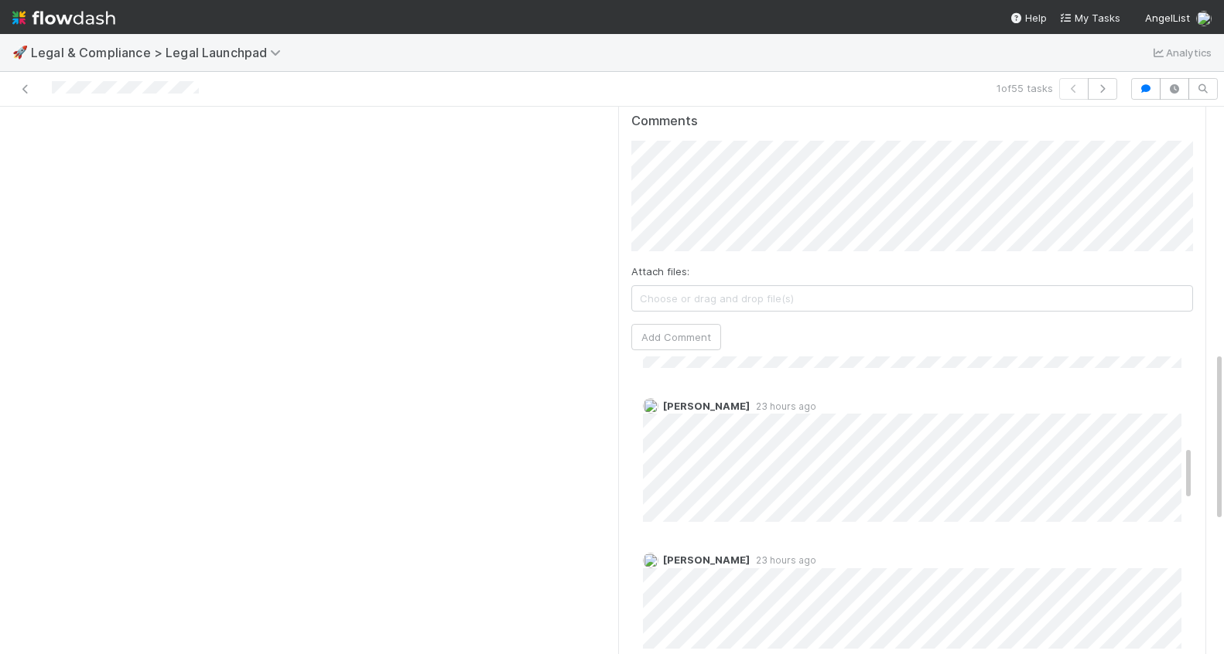
scroll to position [63, 0]
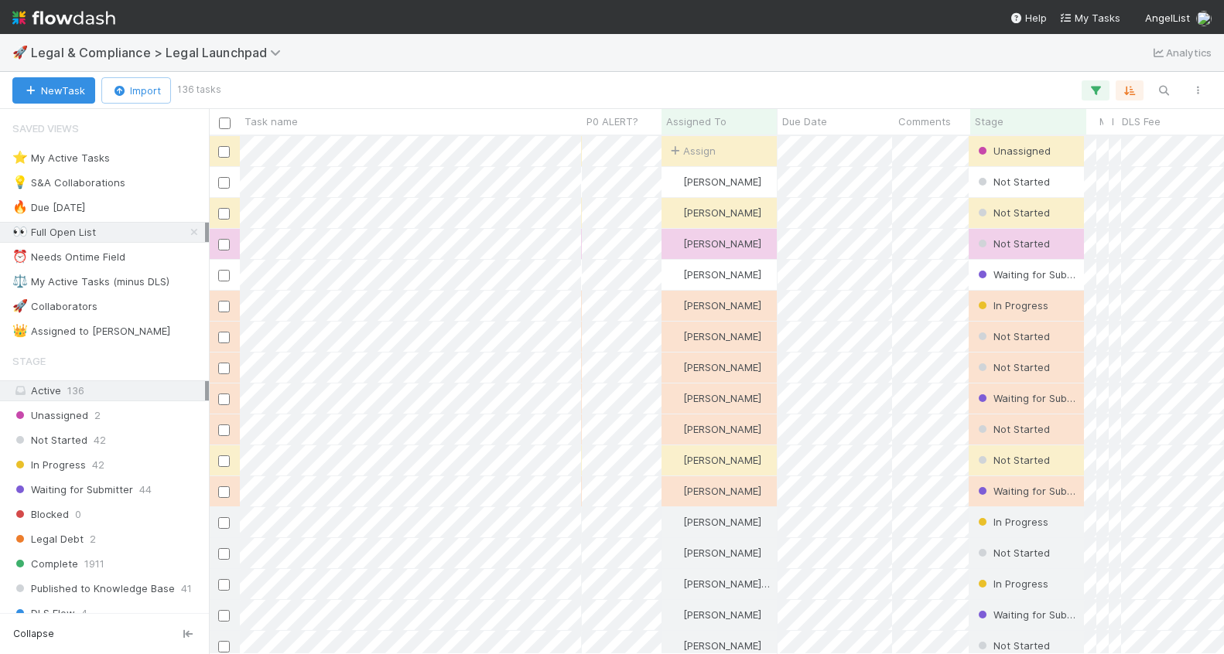
scroll to position [518, 1015]
click at [1168, 94] on icon "button" at bounding box center [1163, 91] width 15 height 14
type input "airangels"
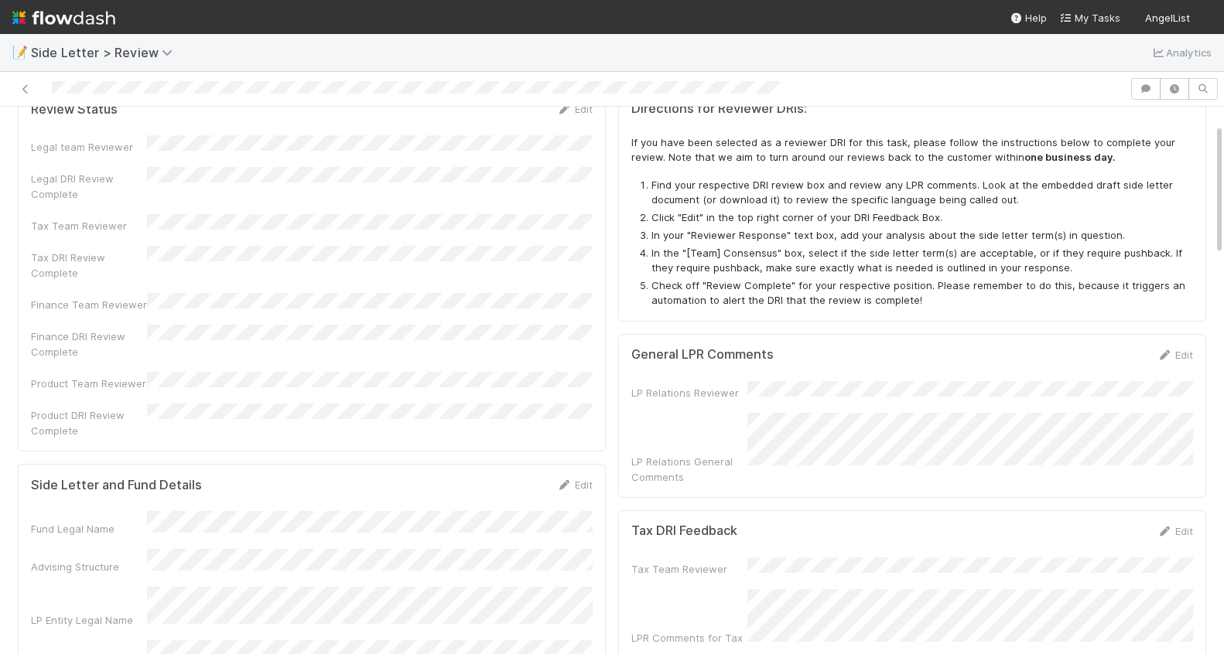
scroll to position [282, 0]
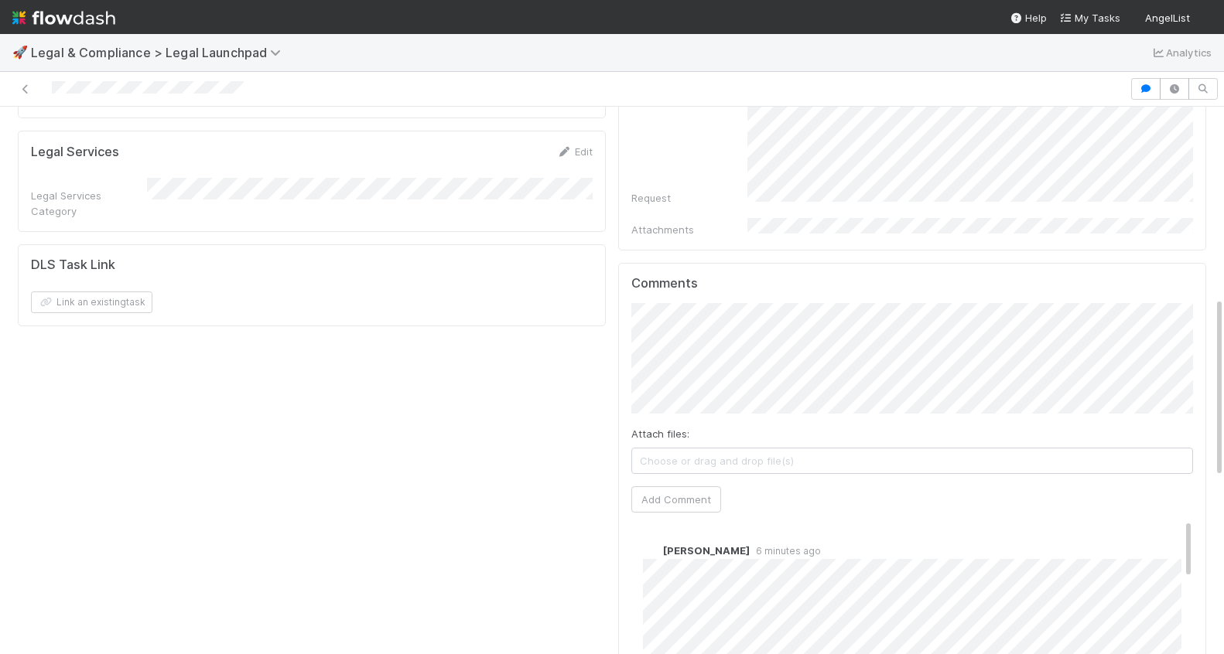
scroll to position [606, 0]
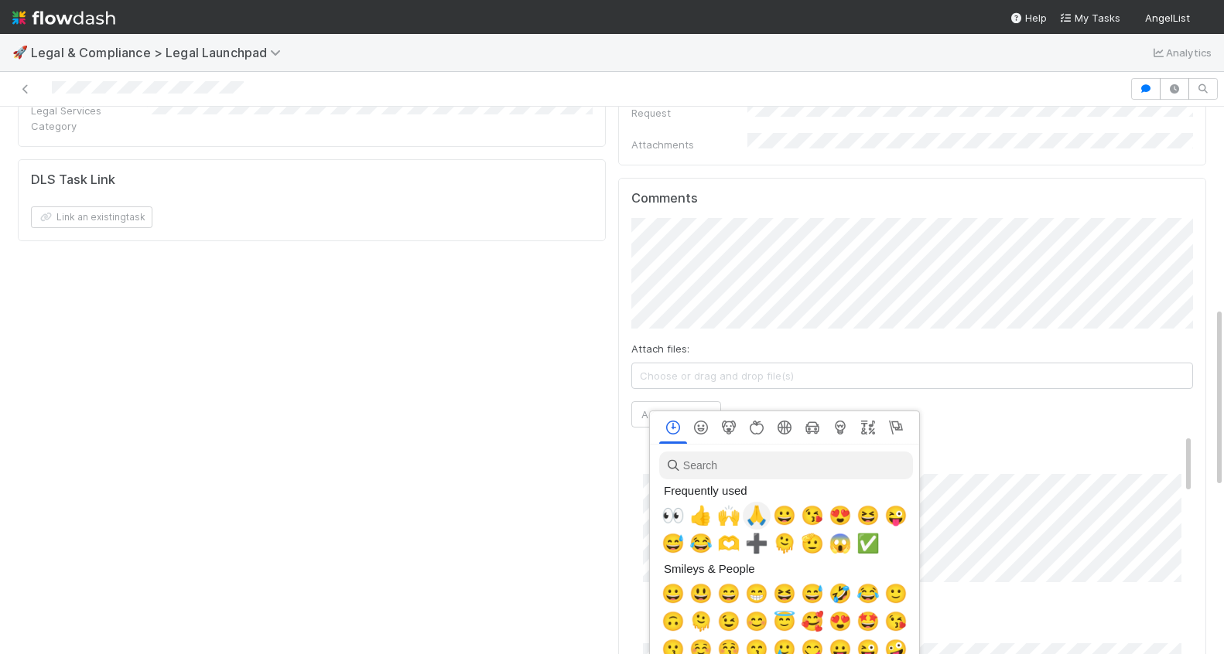
click at [755, 507] on span "🙏" at bounding box center [756, 516] width 23 height 22
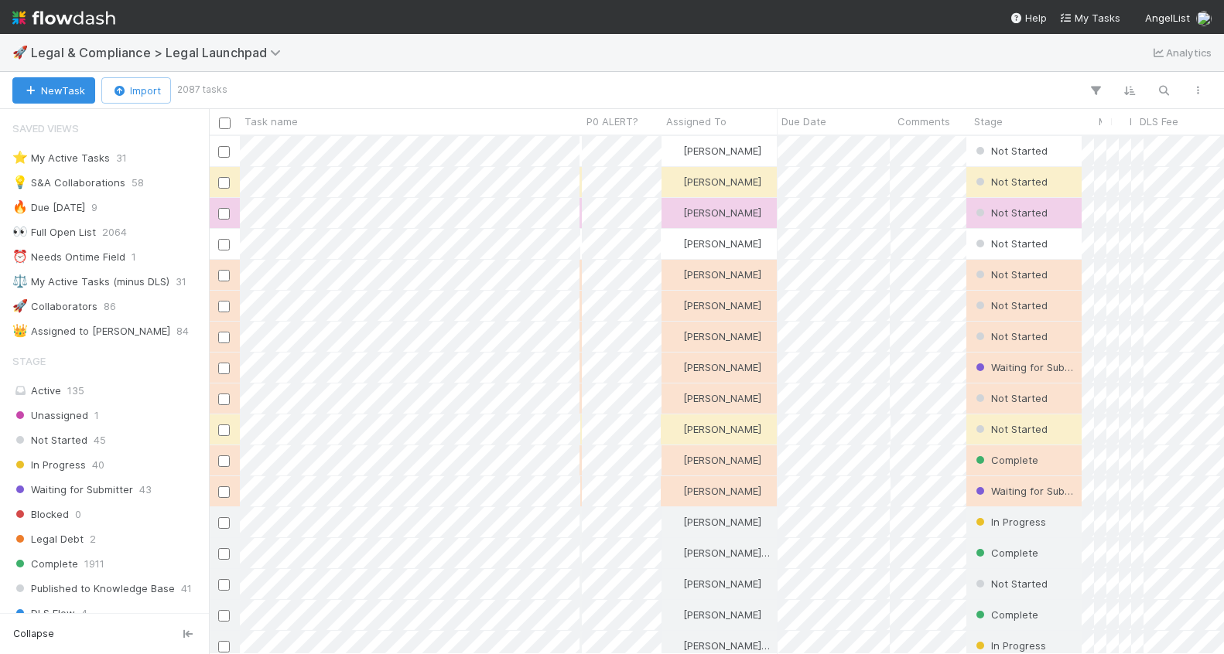
scroll to position [518, 1015]
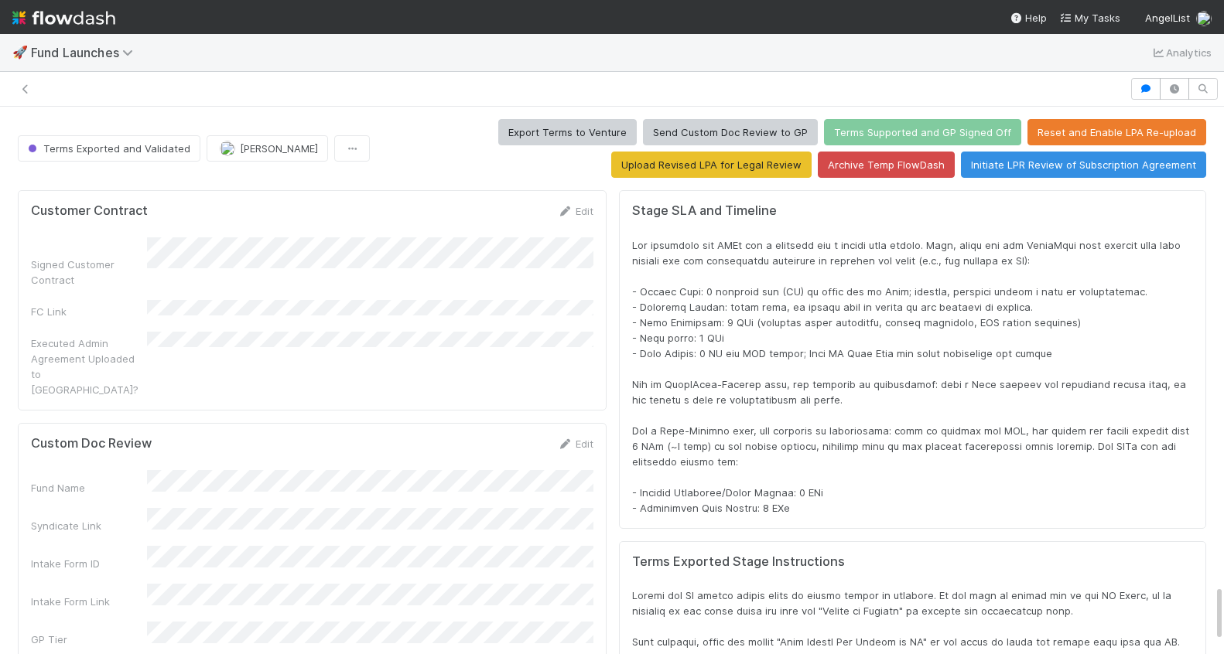
scroll to position [988, 0]
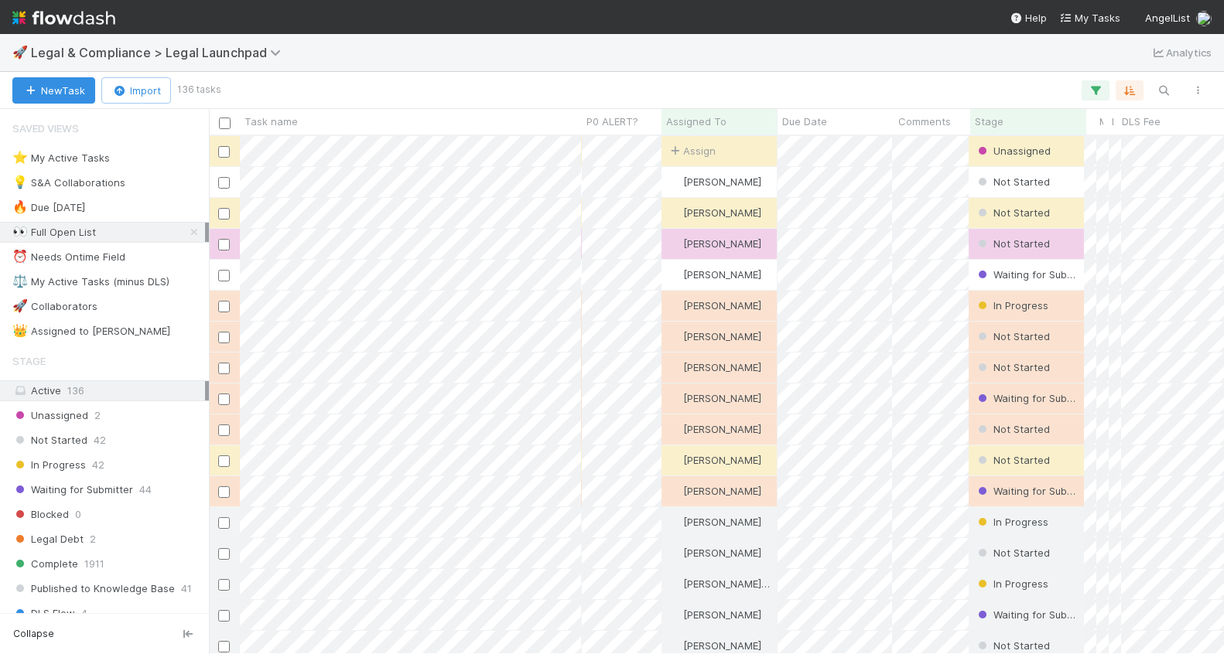
scroll to position [1, 1]
click at [97, 263] on div "⏰ Needs Ontime Field" at bounding box center [68, 257] width 113 height 19
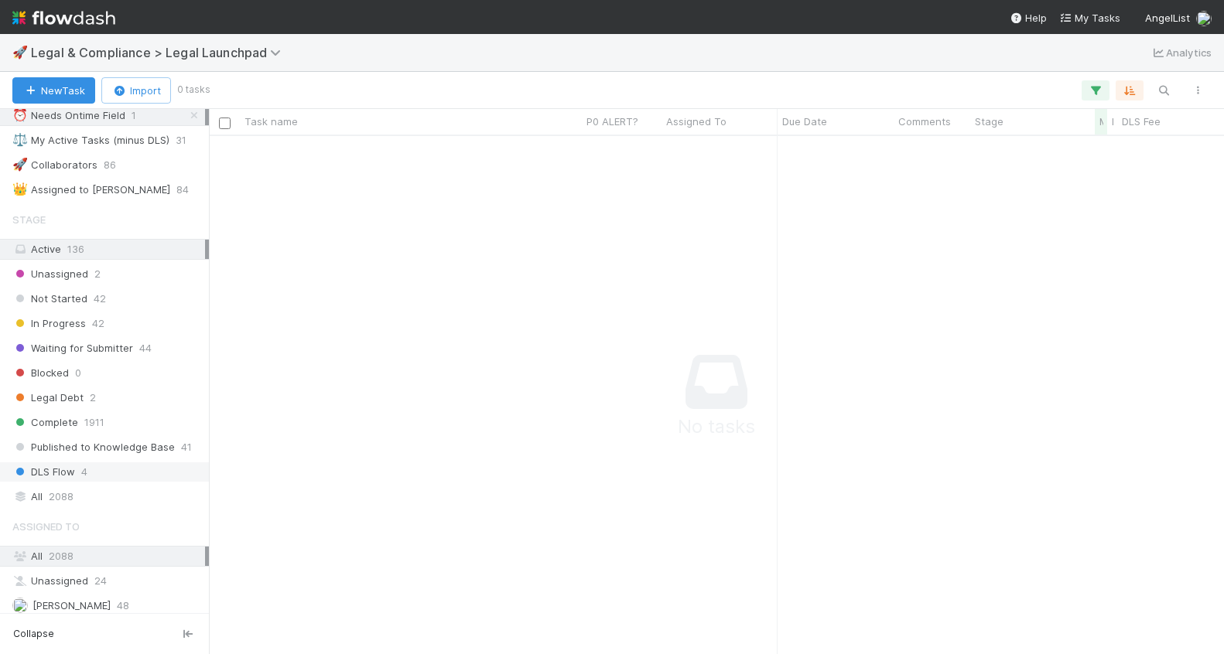
scroll to position [145, 0]
click at [65, 495] on span "2088" at bounding box center [61, 493] width 25 height 19
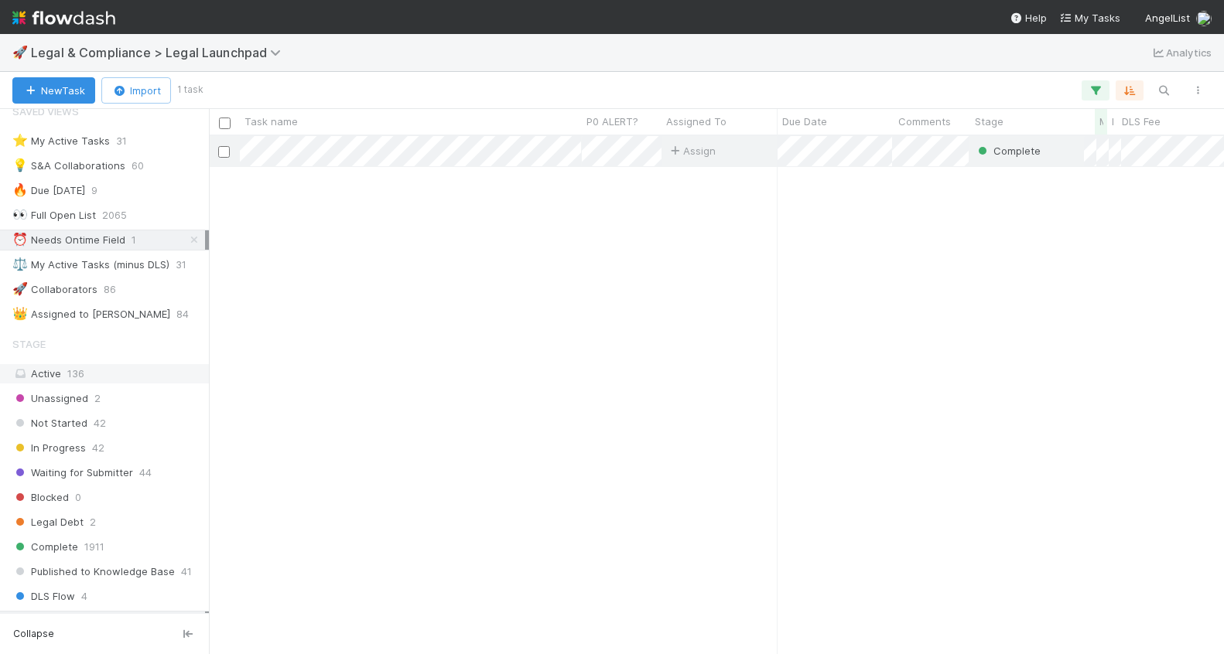
scroll to position [518, 1015]
click at [195, 237] on icon at bounding box center [193, 240] width 15 height 10
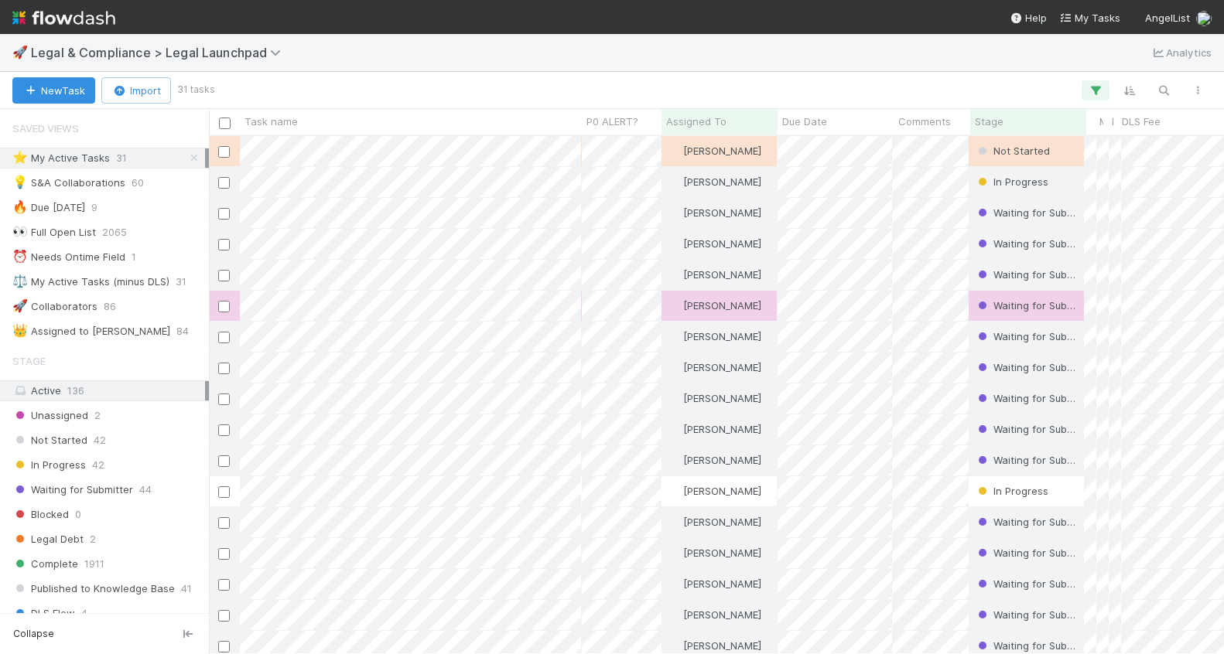
scroll to position [518, 1015]
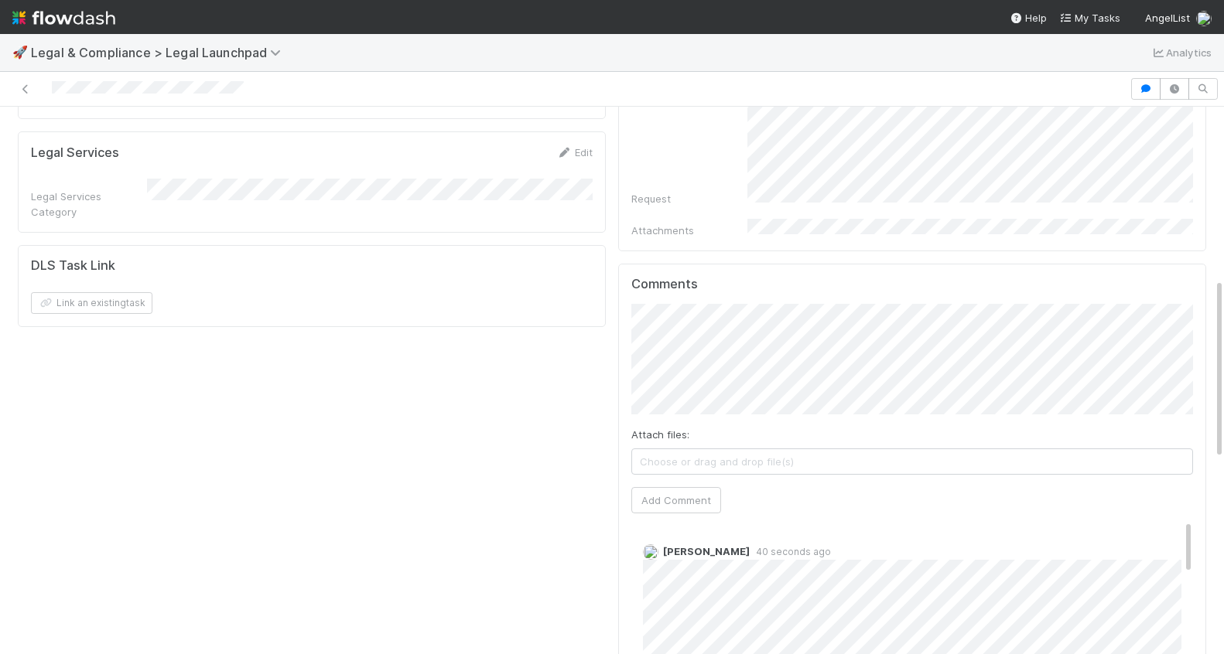
scroll to position [533, 0]
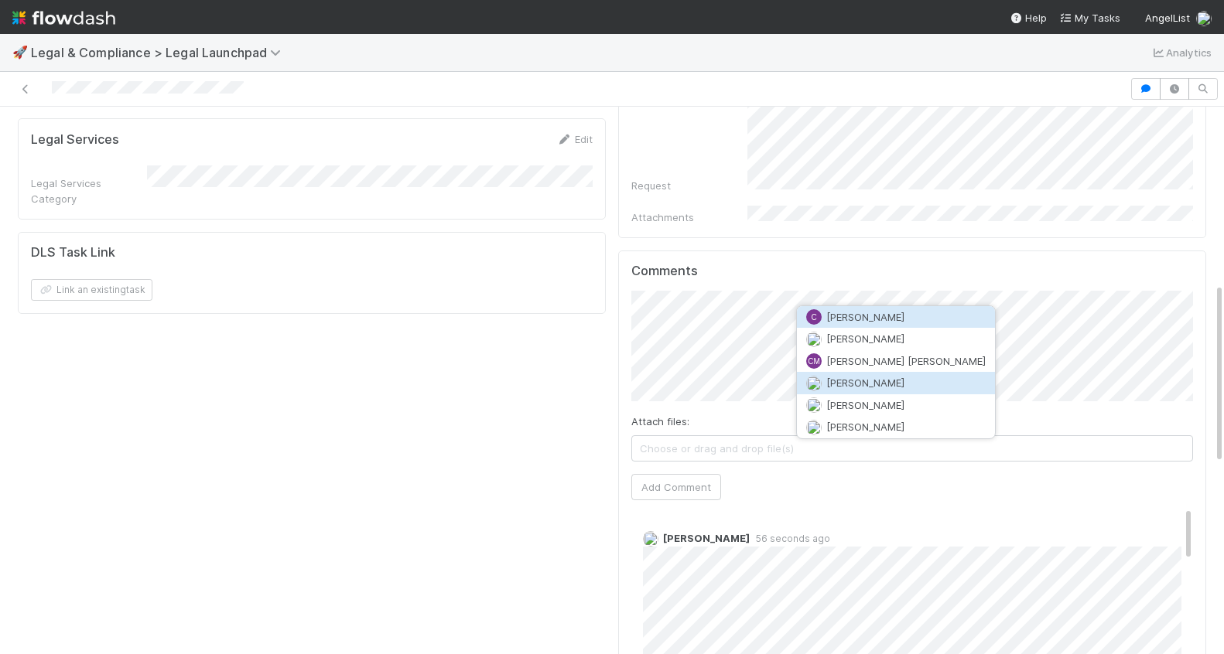
click at [895, 381] on button "[PERSON_NAME]" at bounding box center [896, 383] width 198 height 22
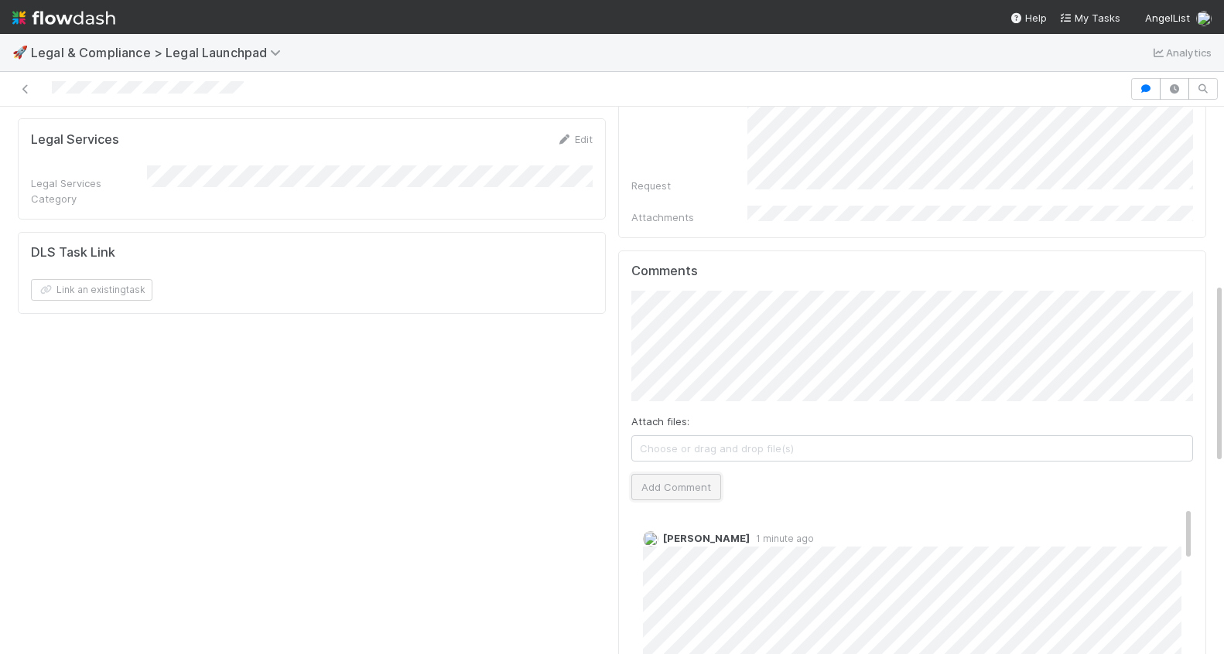
click at [696, 474] on button "Add Comment" at bounding box center [676, 487] width 90 height 26
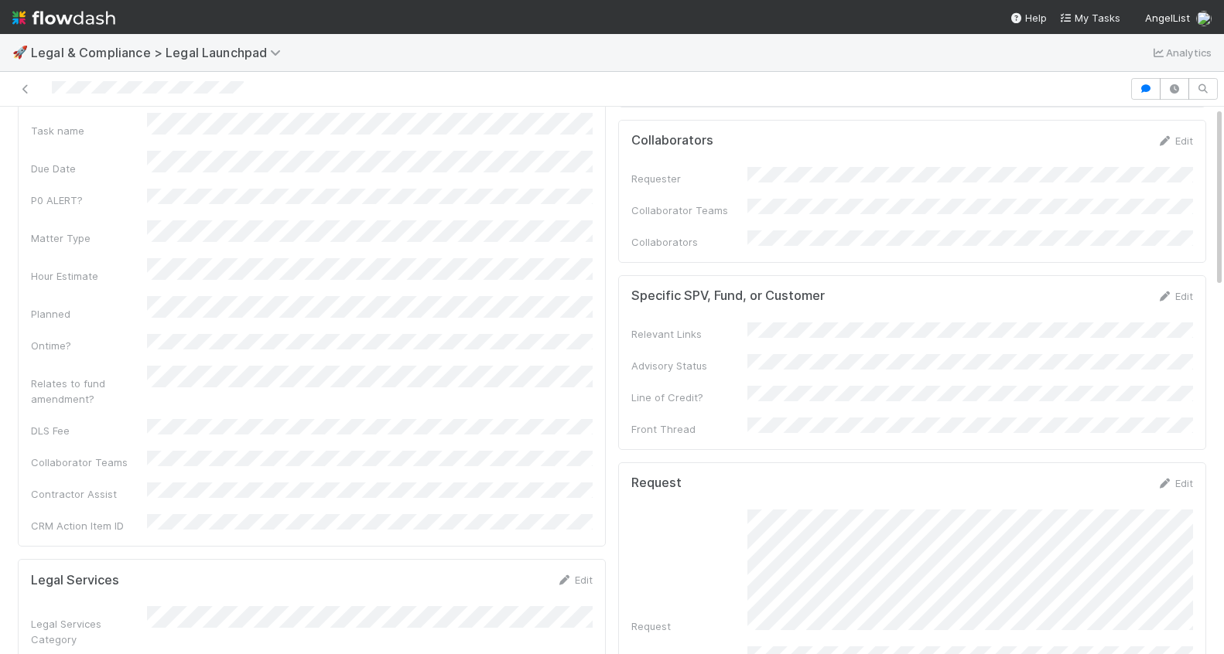
scroll to position [0, 0]
